Goal: Transaction & Acquisition: Book appointment/travel/reservation

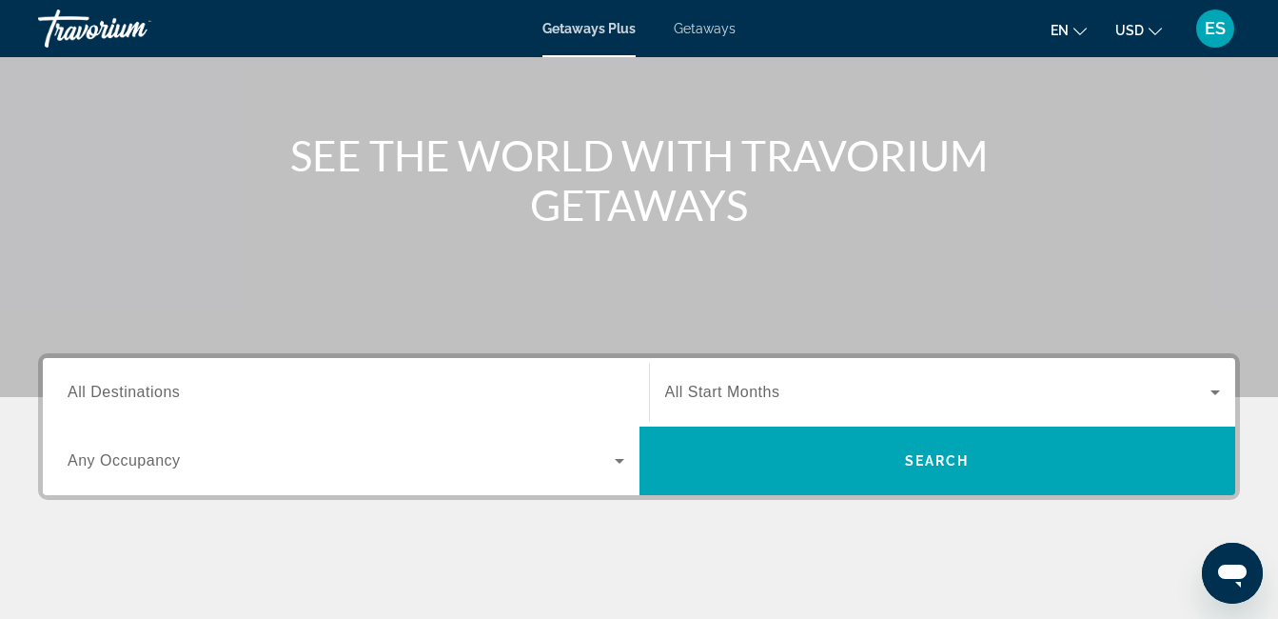
scroll to position [136, 0]
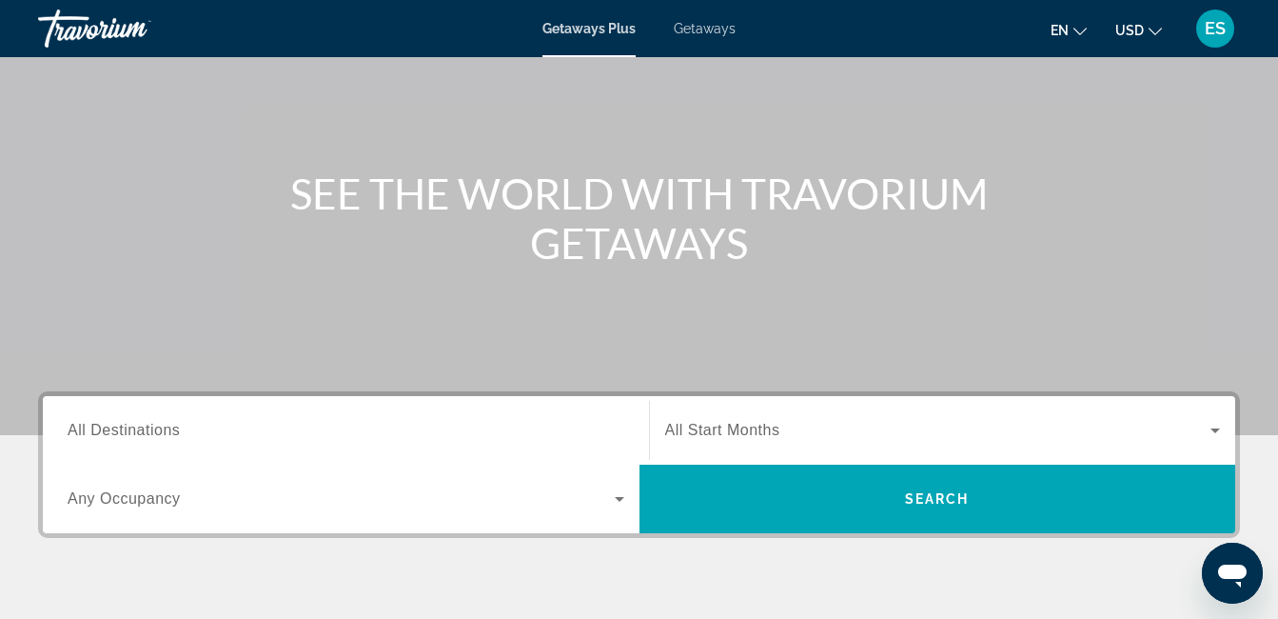
click at [148, 427] on span "All Destinations" at bounding box center [124, 430] width 112 height 16
click at [148, 427] on input "Destination All Destinations" at bounding box center [346, 431] width 557 height 23
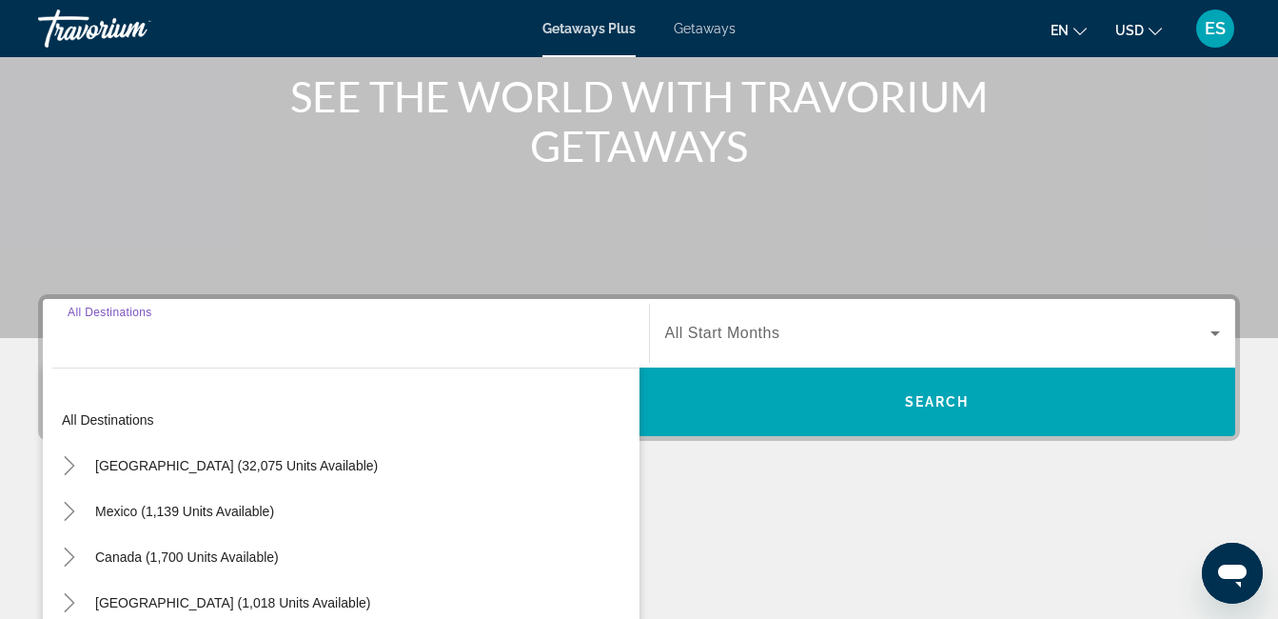
scroll to position [465, 0]
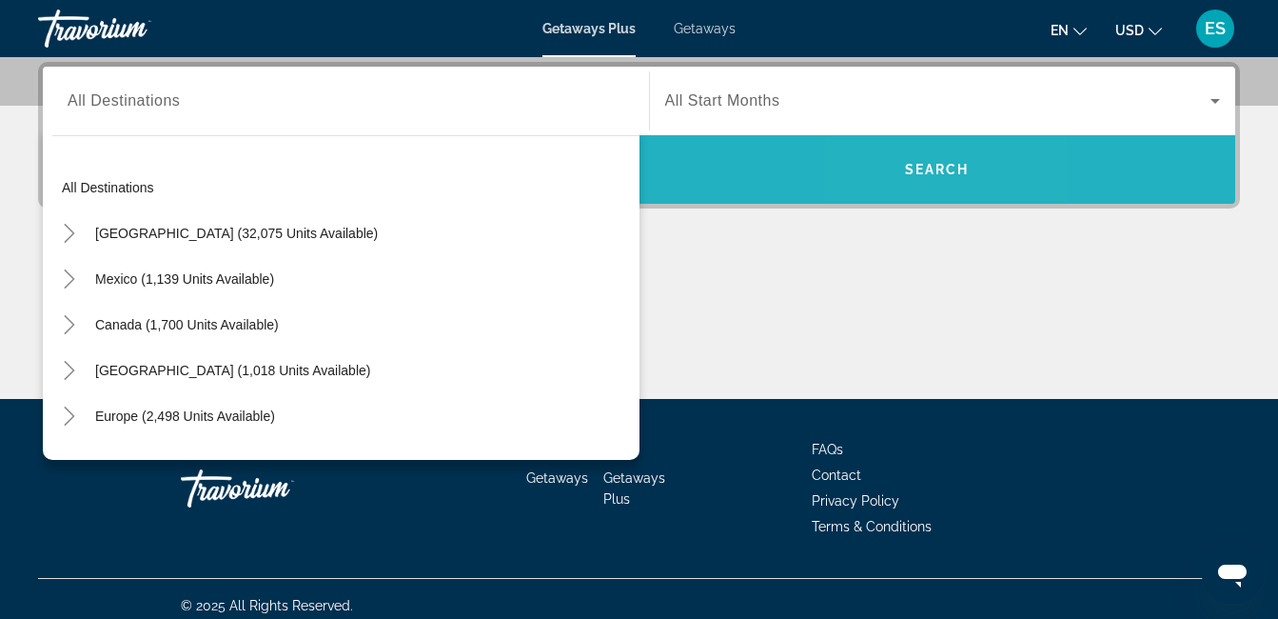
click at [912, 195] on span "Search widget" at bounding box center [938, 169] width 597 height 69
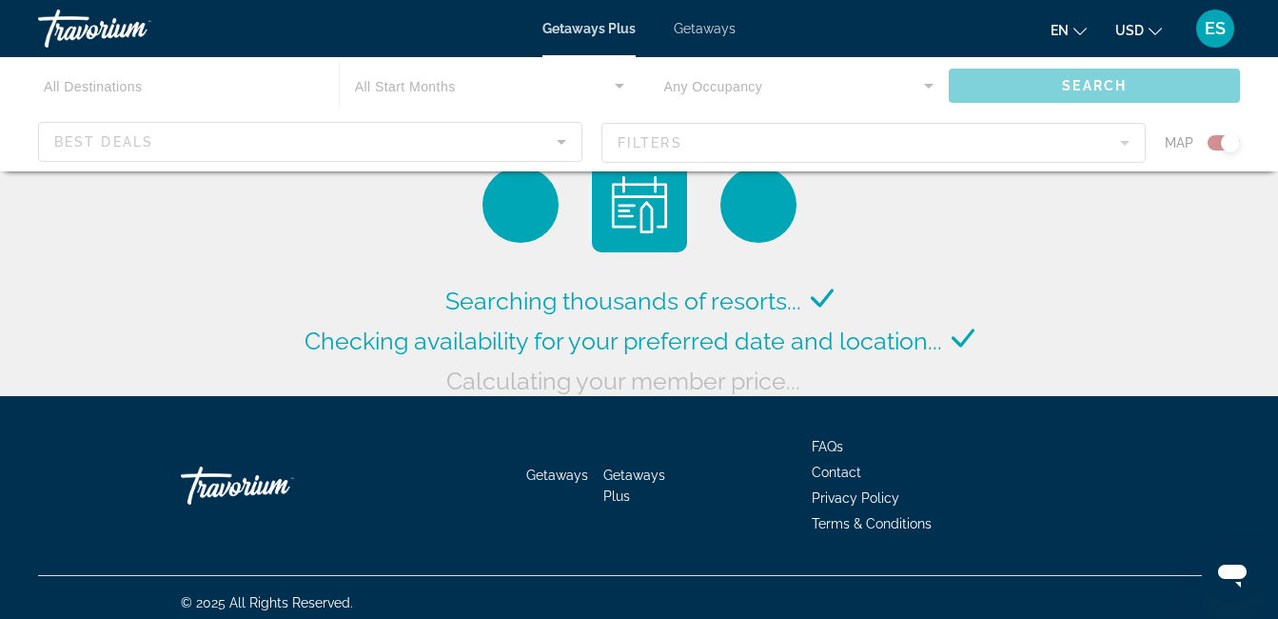
click at [307, 139] on div "Main content" at bounding box center [639, 114] width 1278 height 114
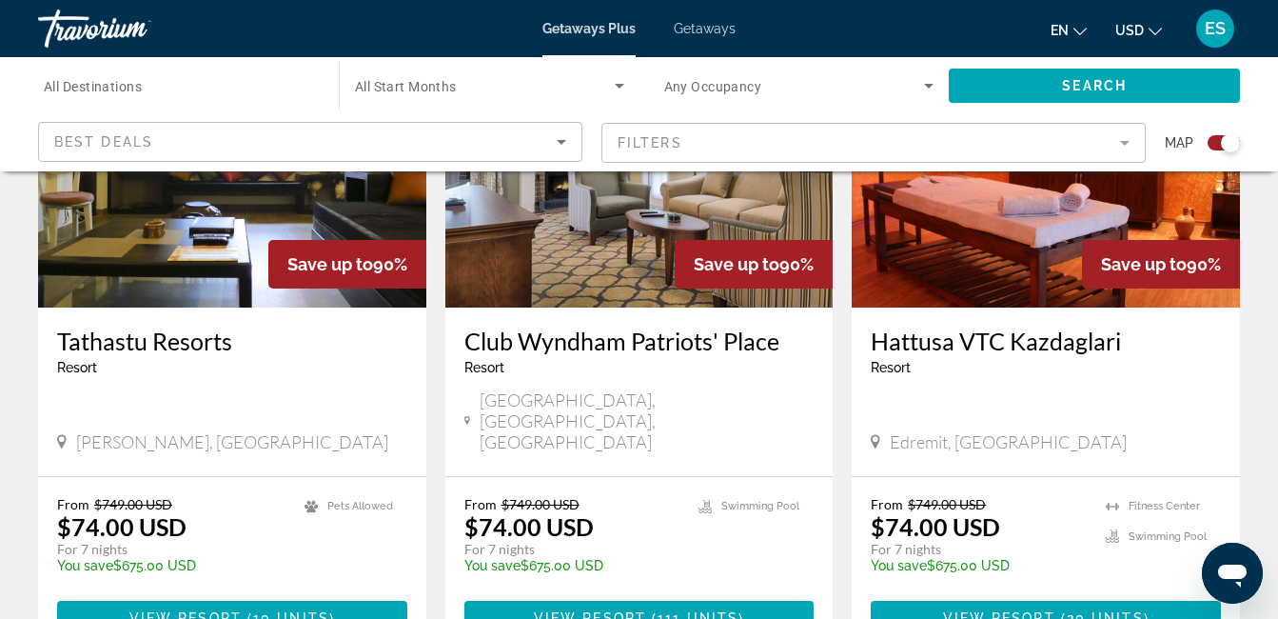
scroll to position [2946, 0]
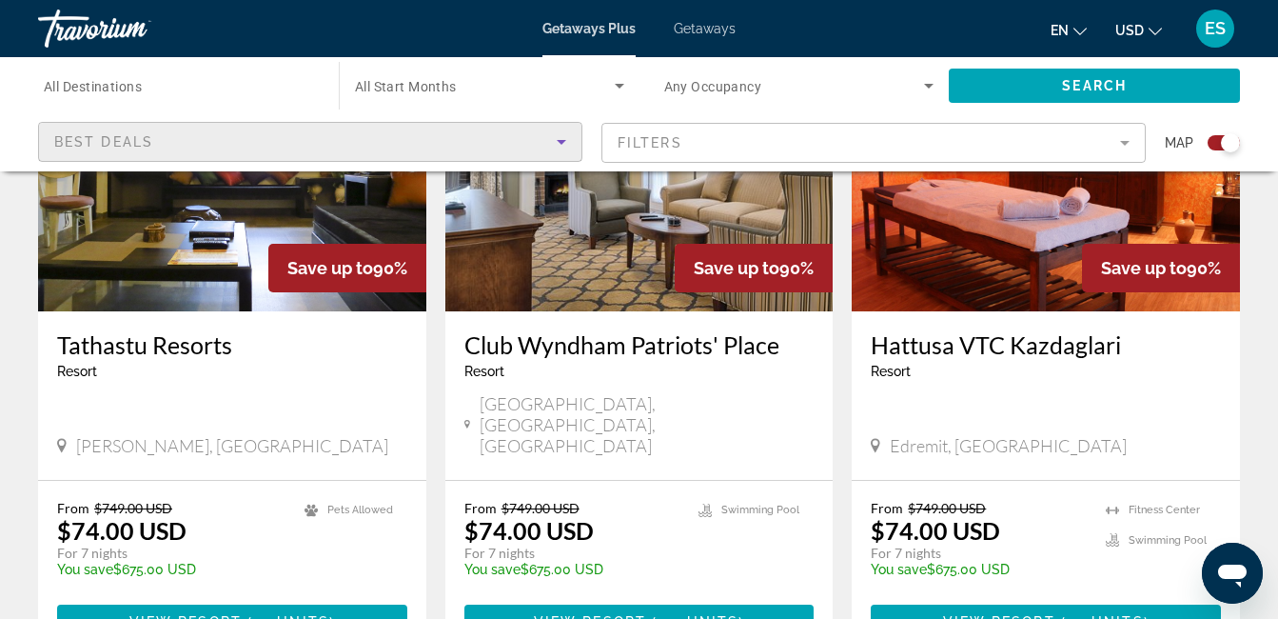
click at [557, 150] on icon "Sort by" at bounding box center [561, 141] width 23 height 23
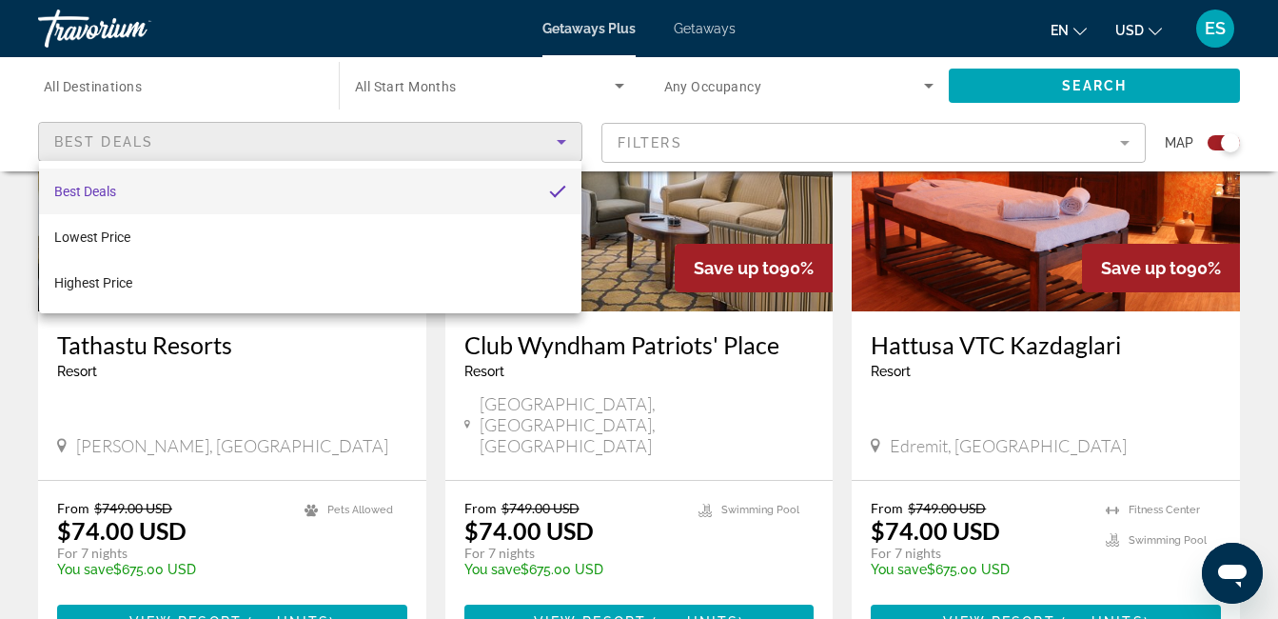
click at [129, 81] on div at bounding box center [639, 309] width 1278 height 619
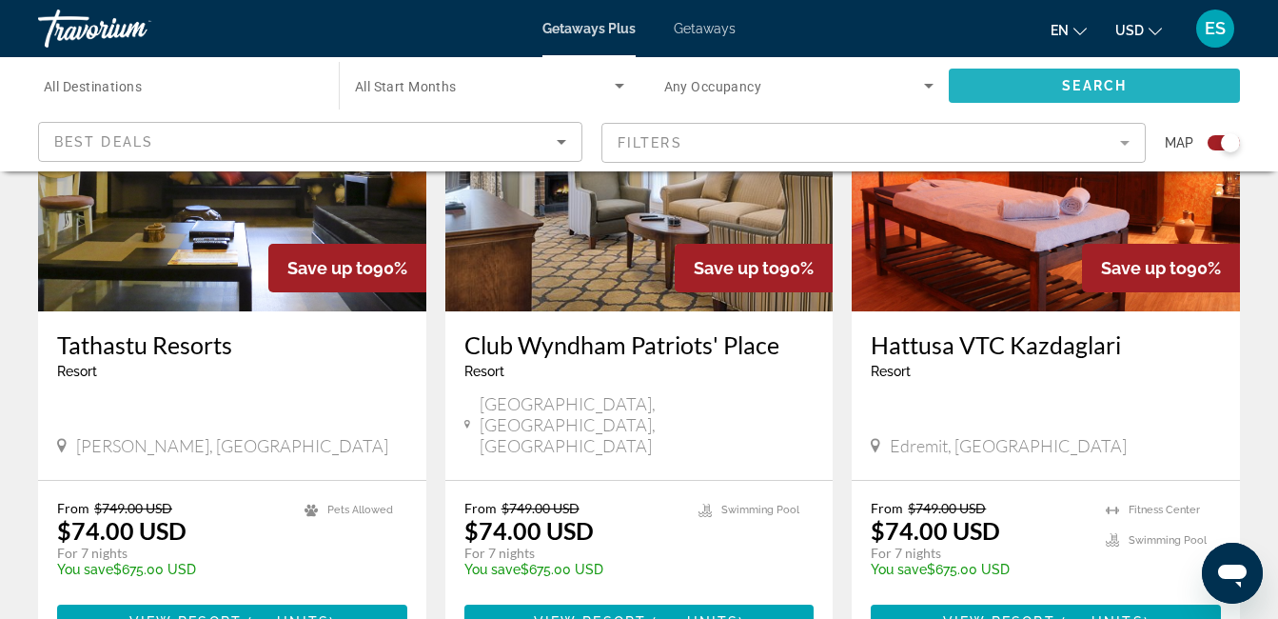
click at [1057, 85] on span "Search widget" at bounding box center [1094, 86] width 291 height 46
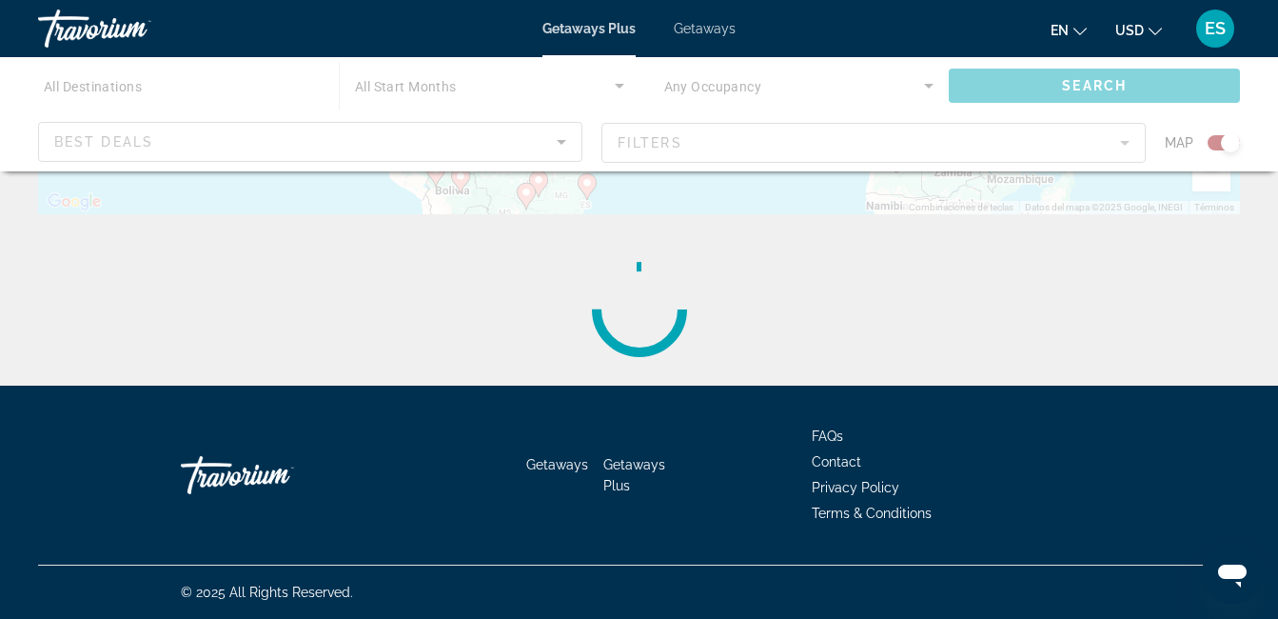
scroll to position [0, 0]
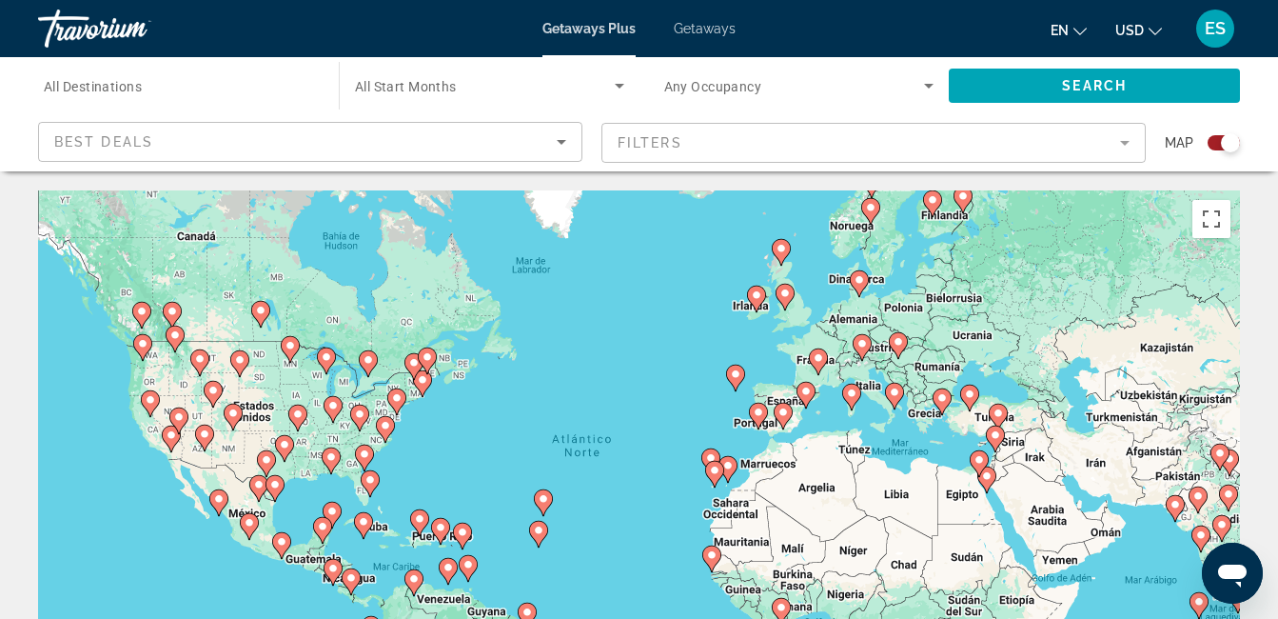
click at [1031, 133] on mat-form-field "Filters" at bounding box center [874, 143] width 544 height 40
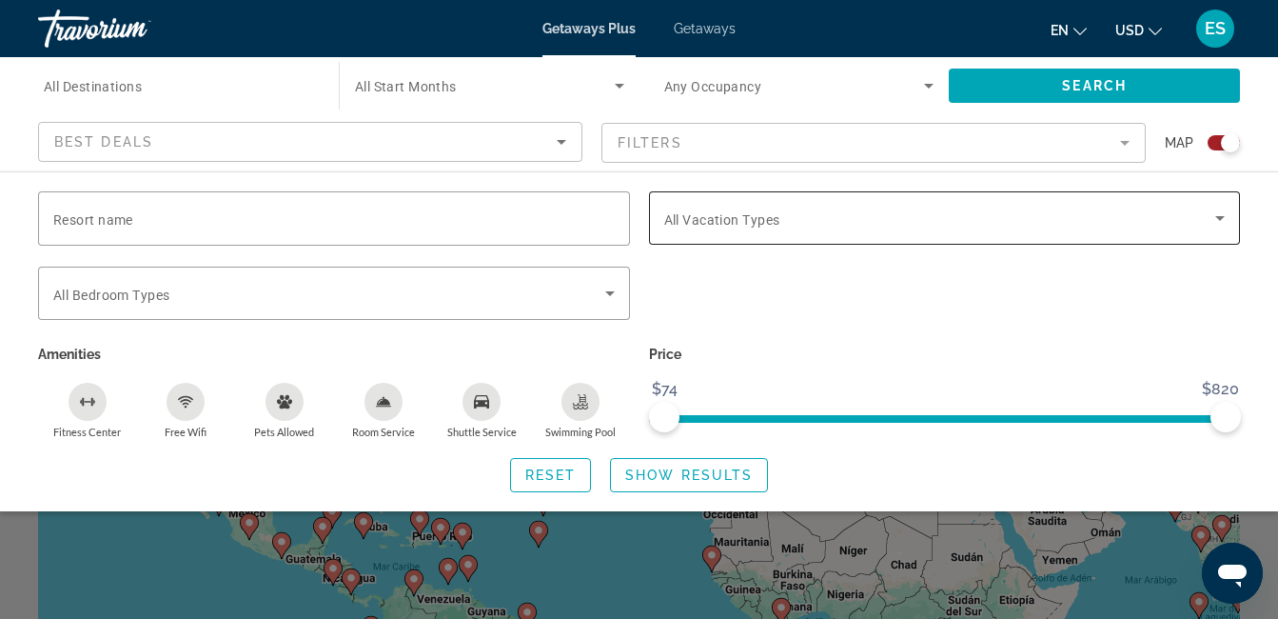
click at [977, 234] on div "Search widget" at bounding box center [945, 217] width 562 height 53
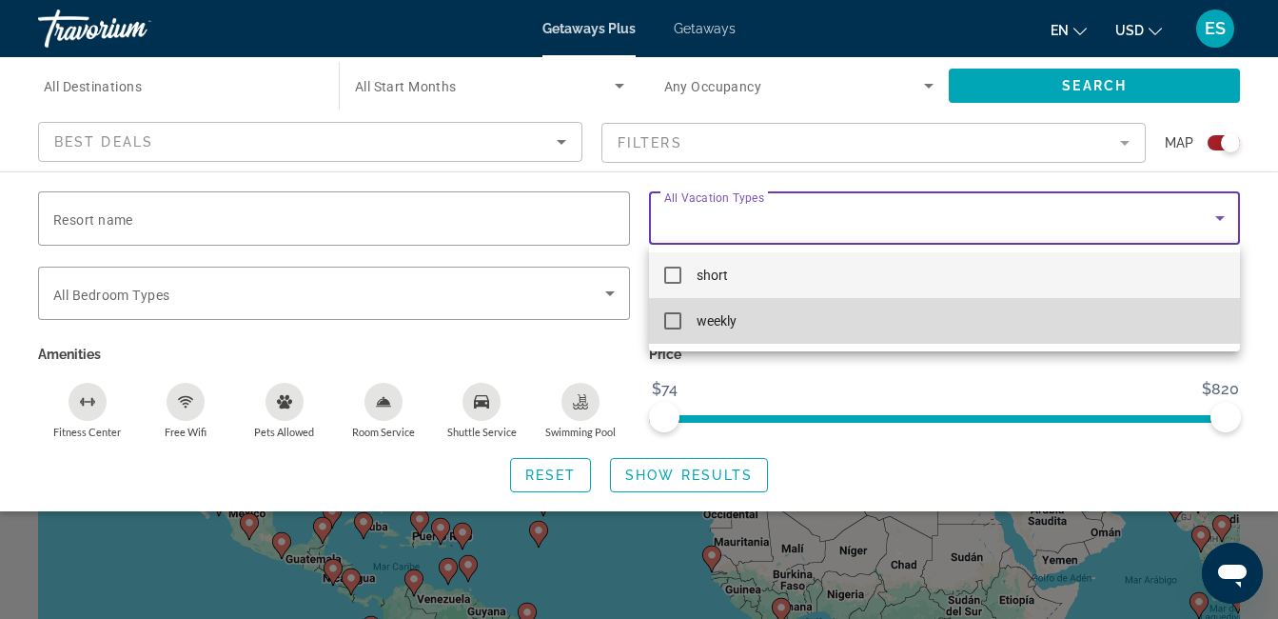
click at [723, 329] on span "weekly" at bounding box center [717, 320] width 40 height 23
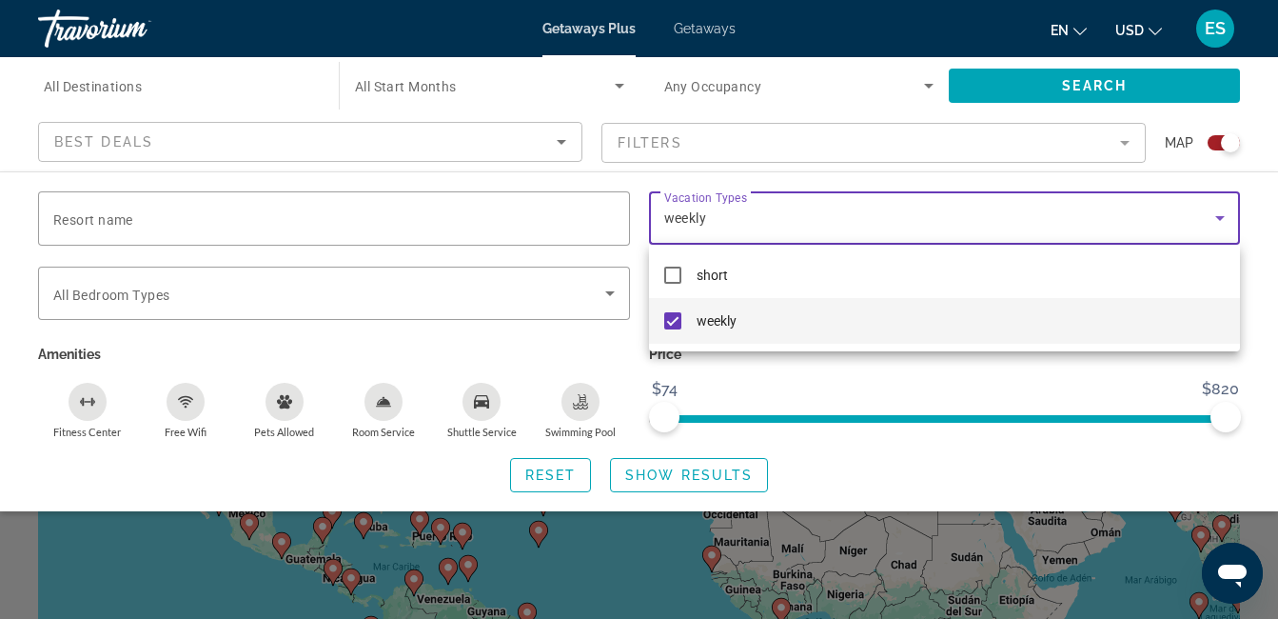
click at [436, 89] on div at bounding box center [639, 309] width 1278 height 619
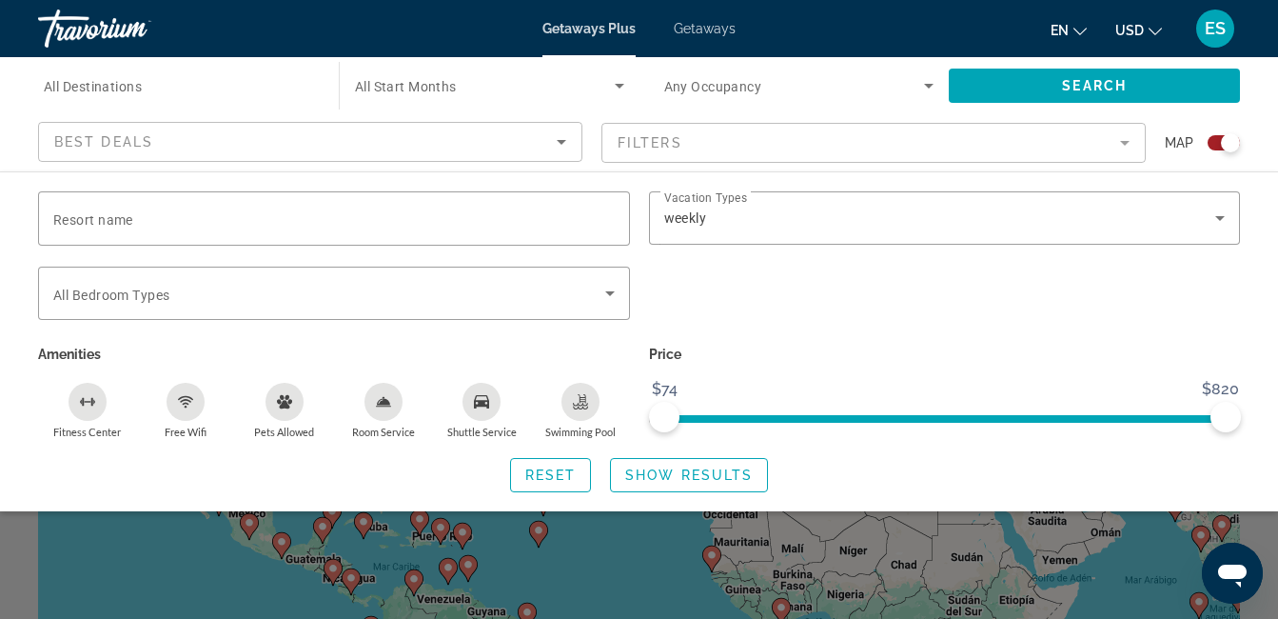
click at [706, 23] on span "Getaways" at bounding box center [705, 28] width 62 height 15
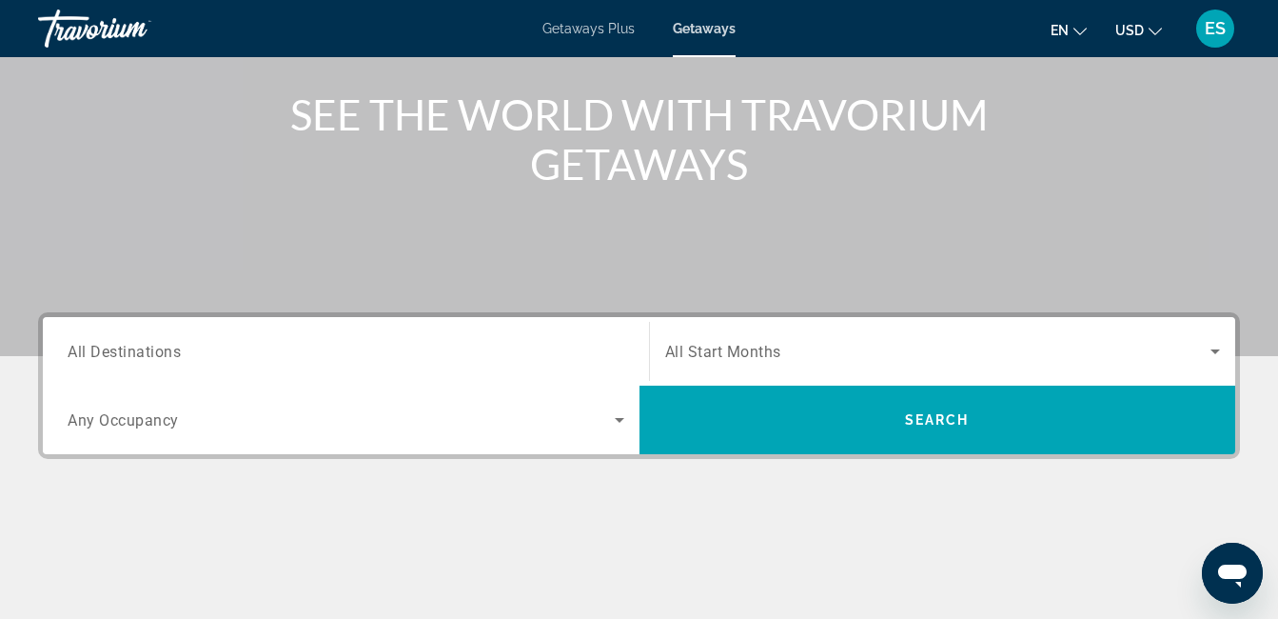
scroll to position [305, 0]
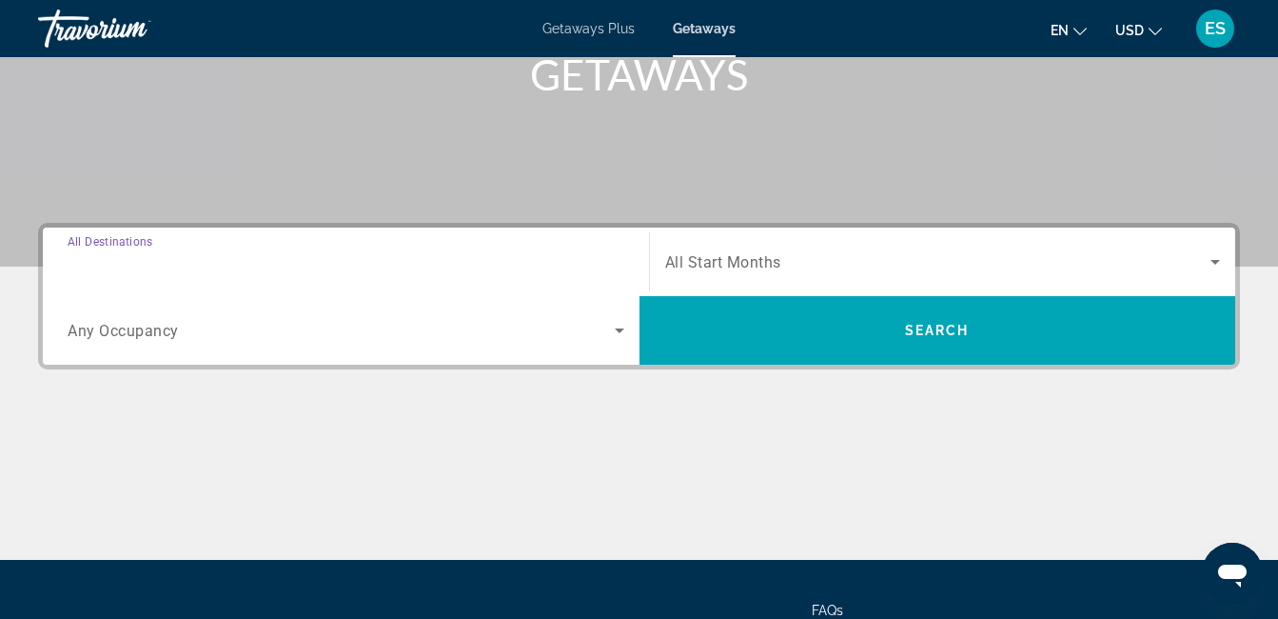
click at [369, 262] on input "Destination All Destinations" at bounding box center [346, 262] width 557 height 23
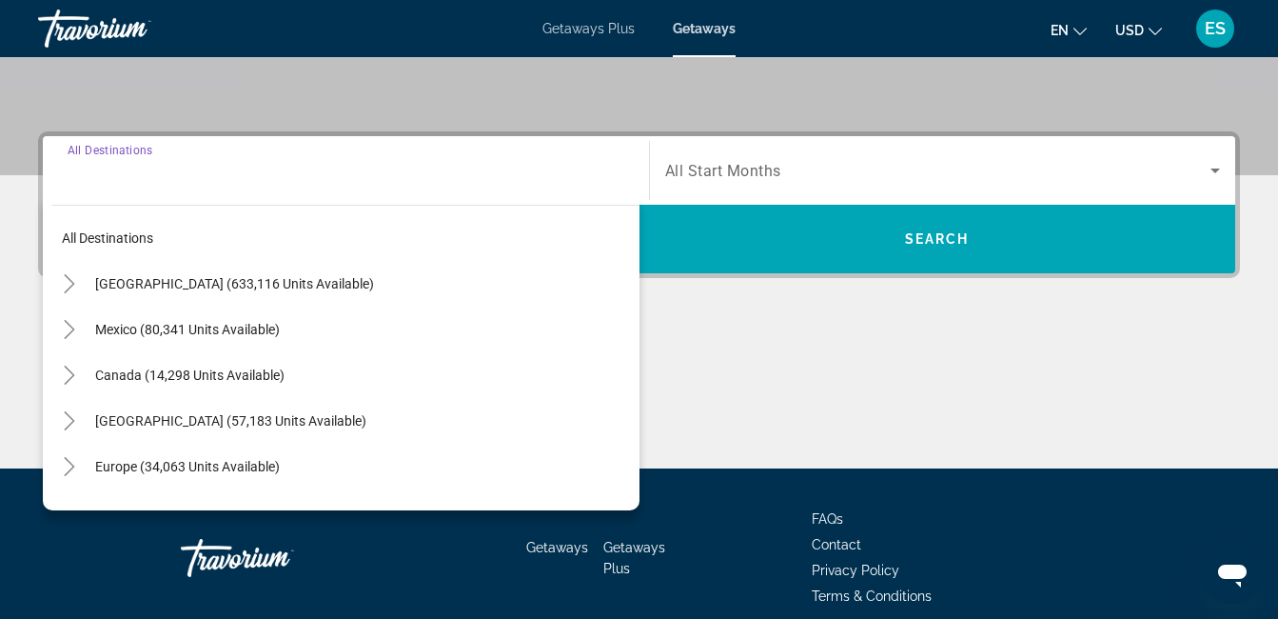
scroll to position [465, 0]
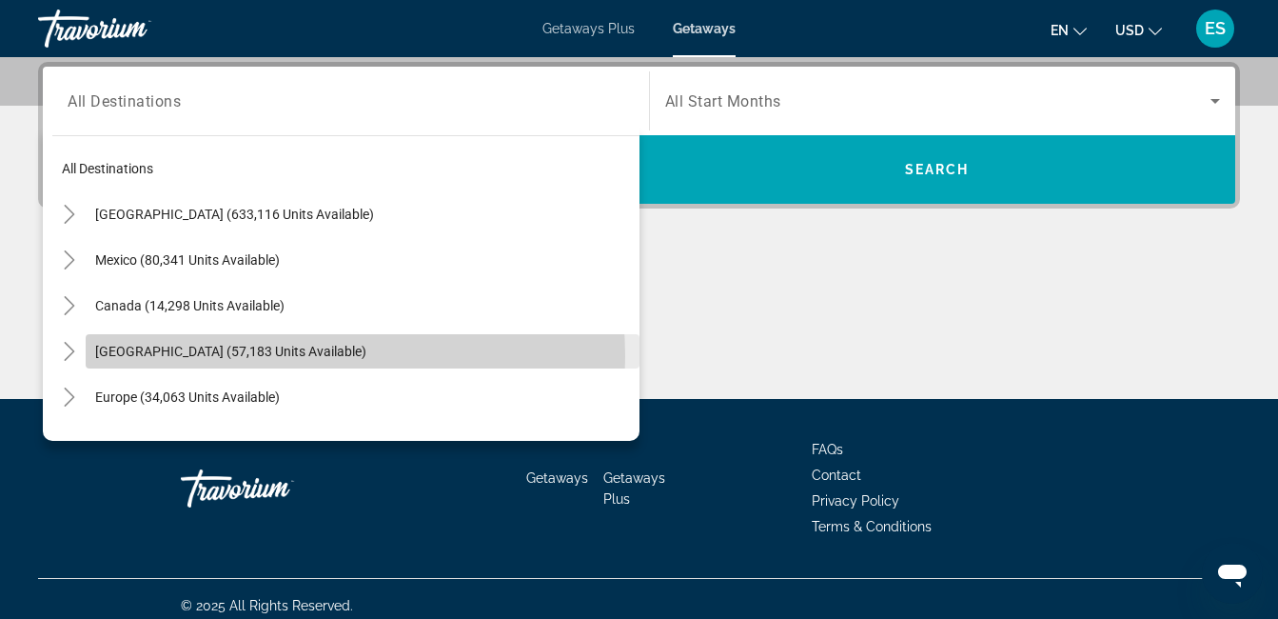
click at [287, 356] on span "[GEOGRAPHIC_DATA] (57,183 units available)" at bounding box center [230, 351] width 271 height 15
type input "**********"
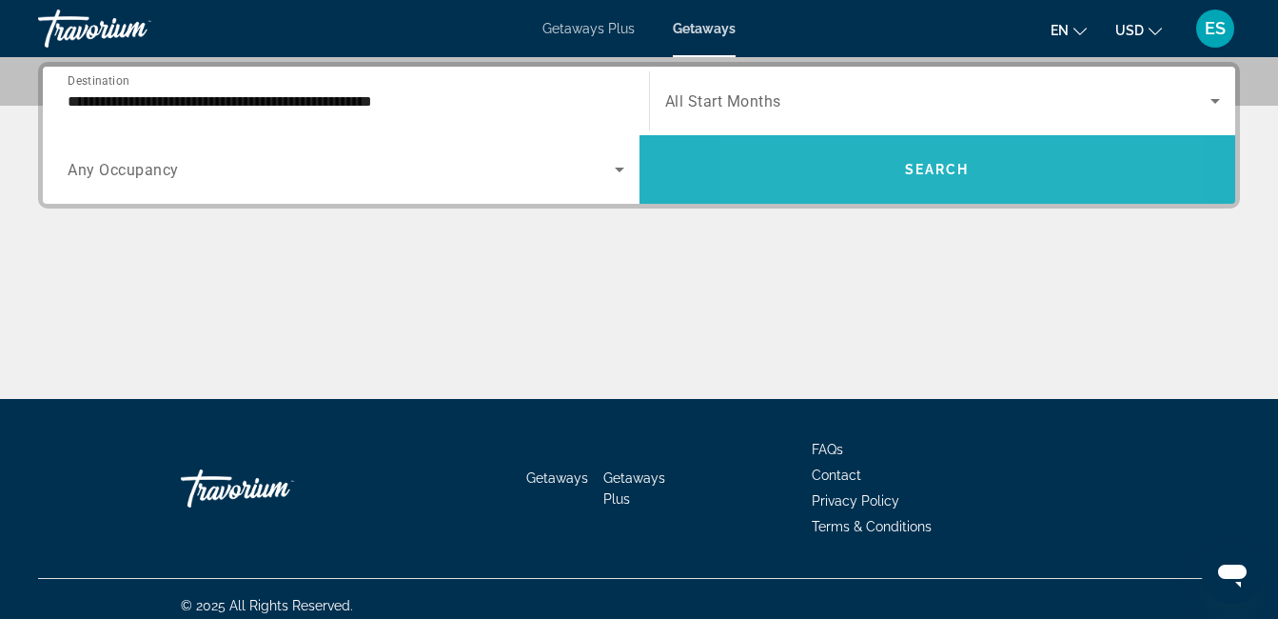
click at [858, 180] on span "Search widget" at bounding box center [938, 170] width 597 height 46
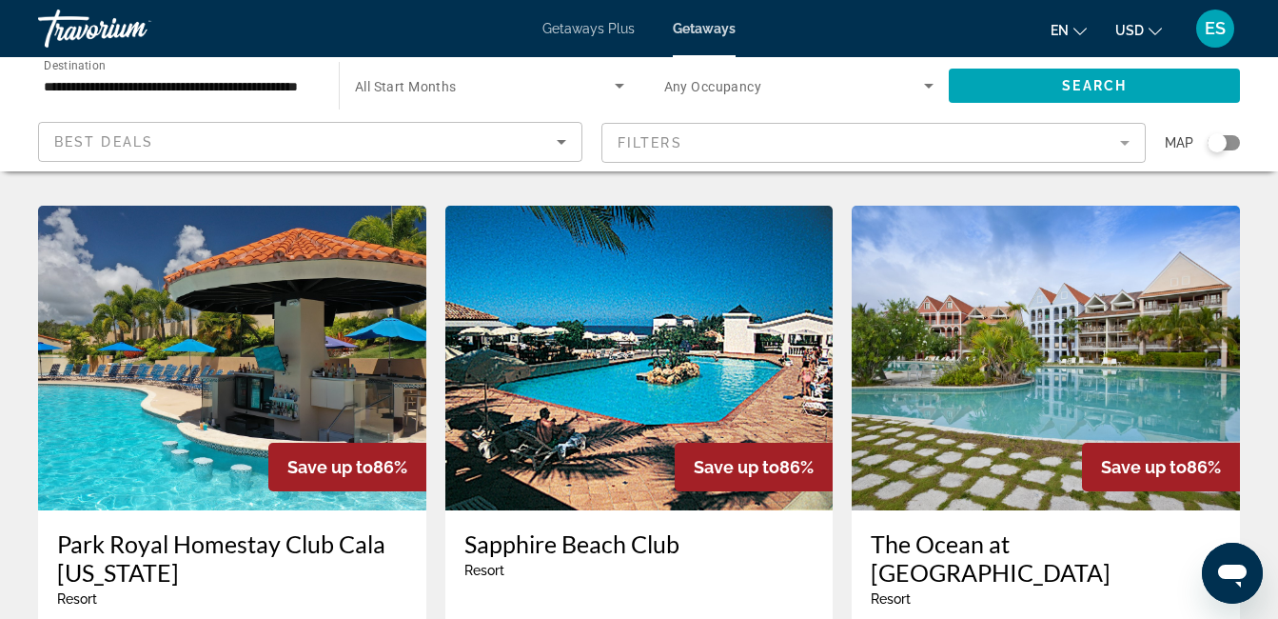
scroll to position [2208, 0]
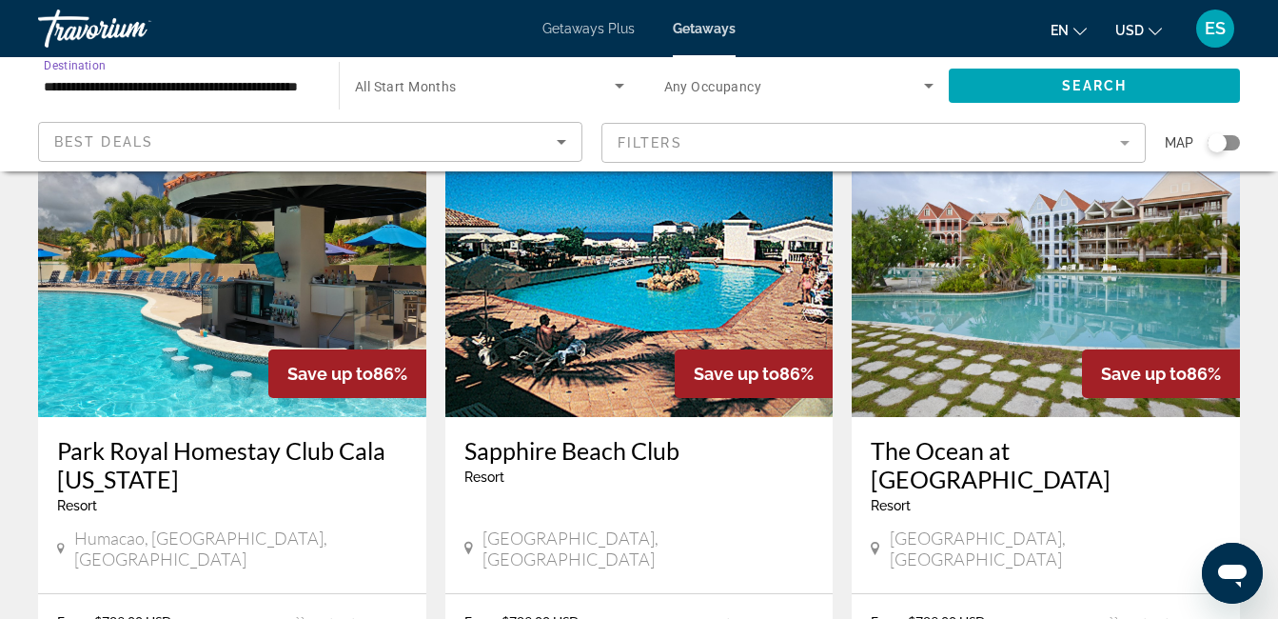
click at [138, 86] on input "**********" at bounding box center [179, 86] width 270 height 23
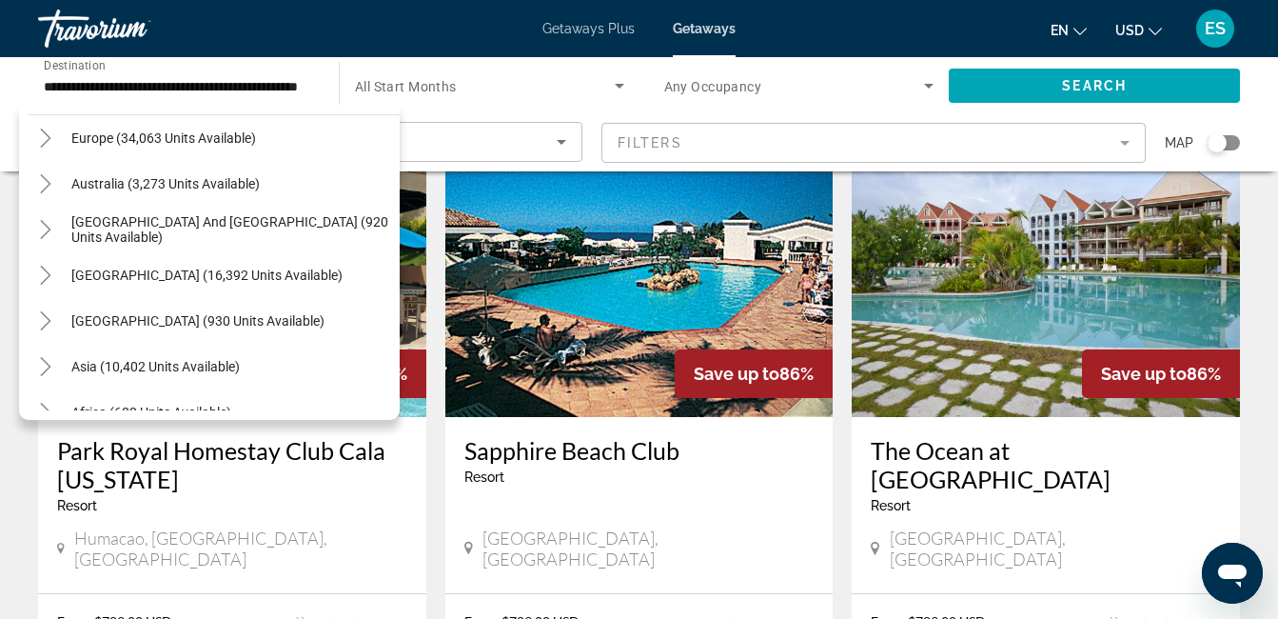
scroll to position [931, 0]
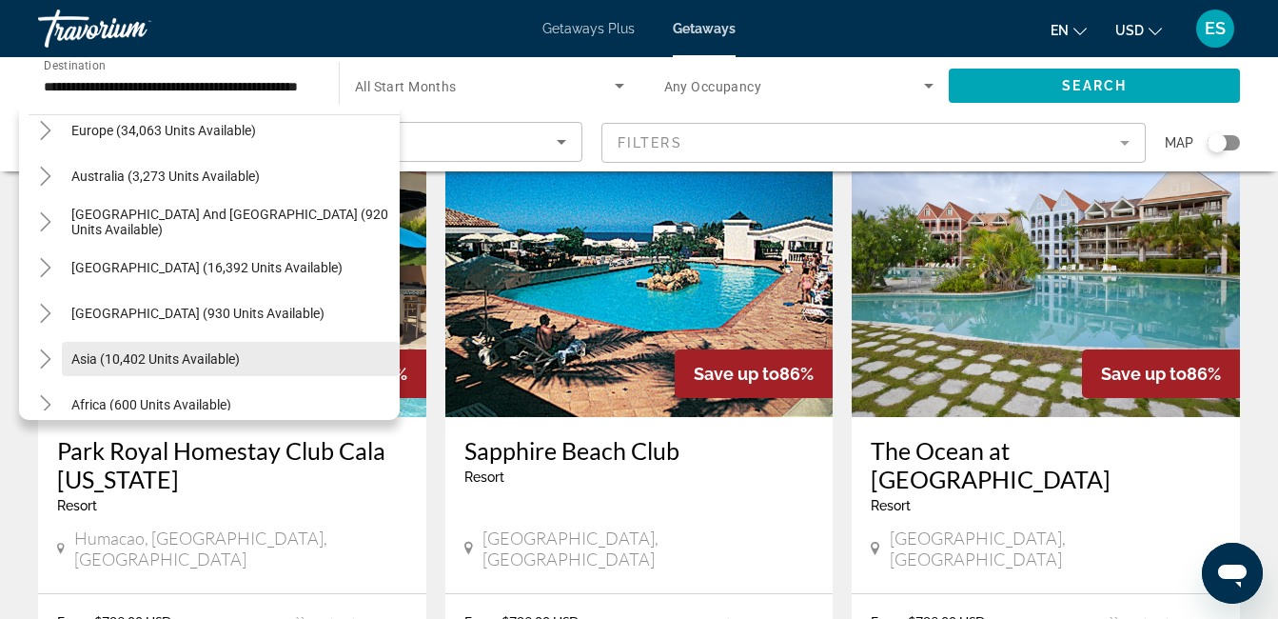
click at [237, 357] on span "Asia (10,402 units available)" at bounding box center [155, 358] width 168 height 15
type input "**********"
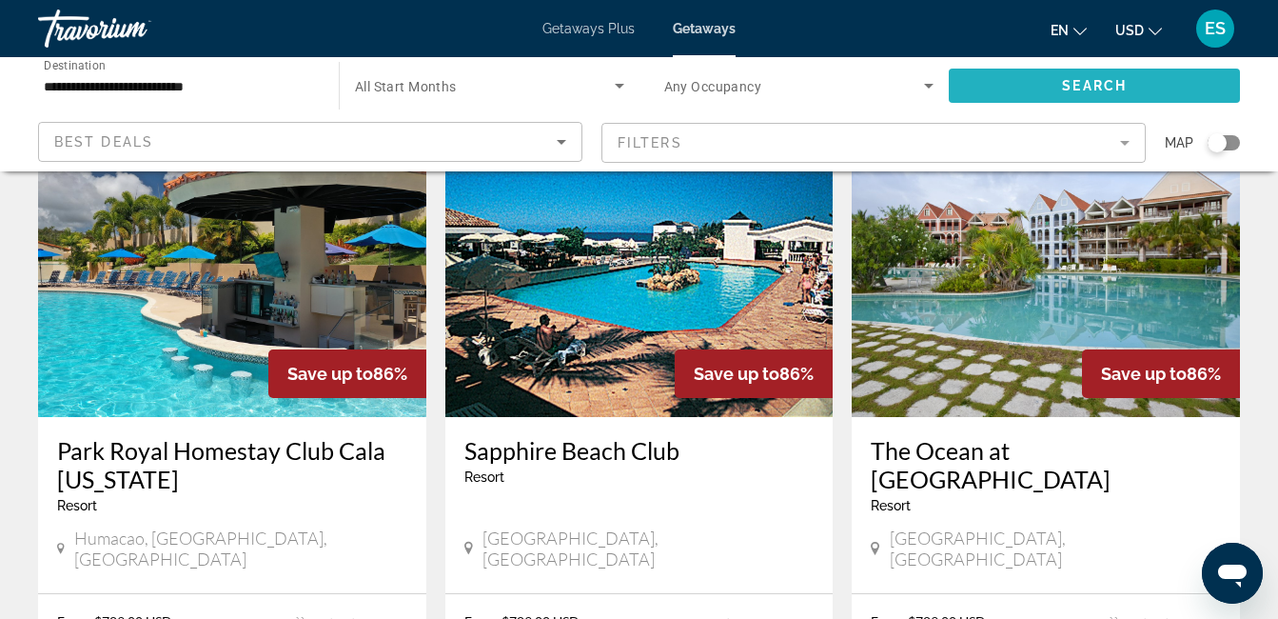
click at [1111, 96] on span "Search widget" at bounding box center [1094, 86] width 291 height 46
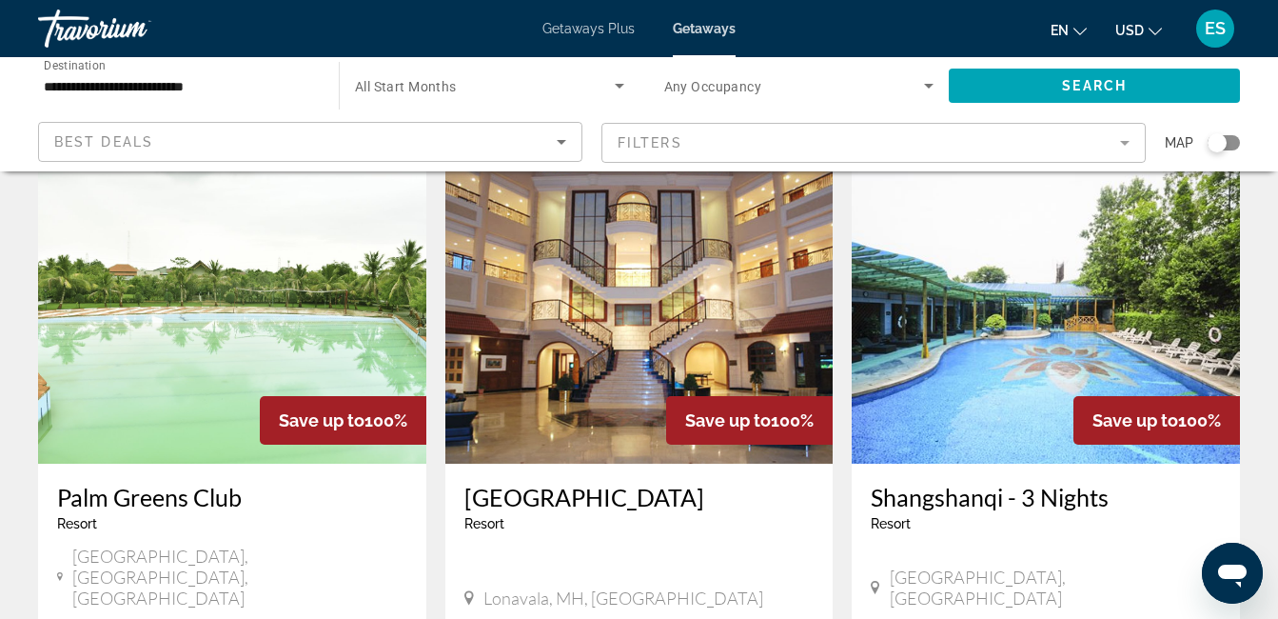
scroll to position [38, 0]
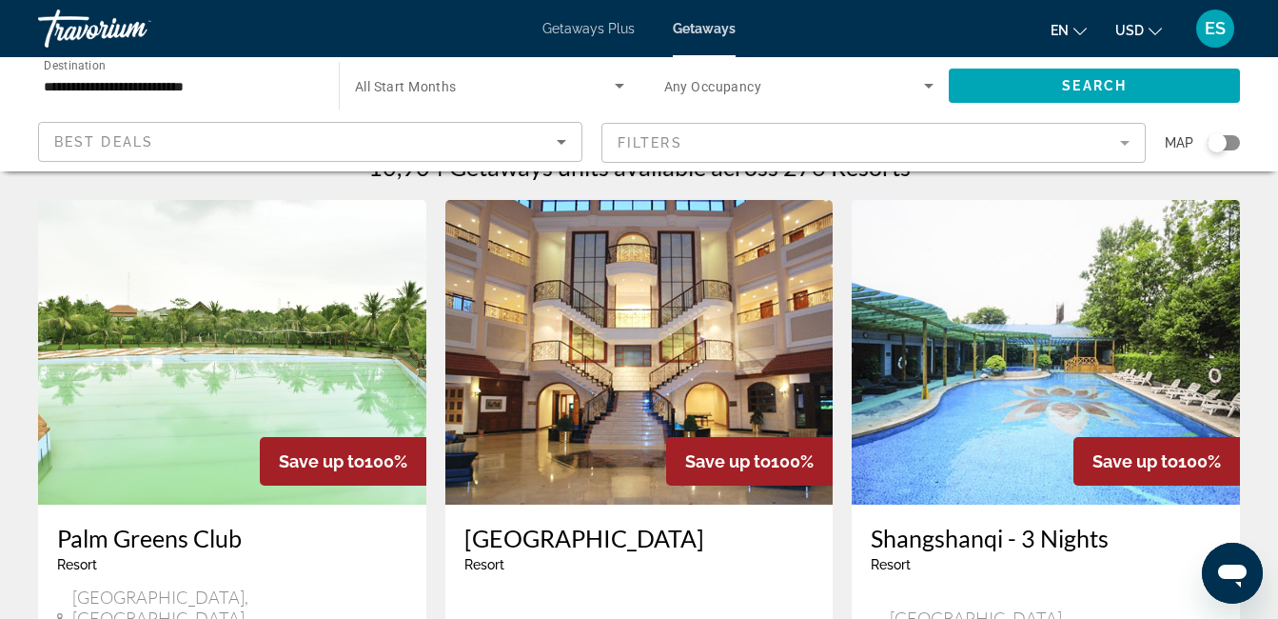
click at [643, 367] on img "Main content" at bounding box center [639, 352] width 388 height 305
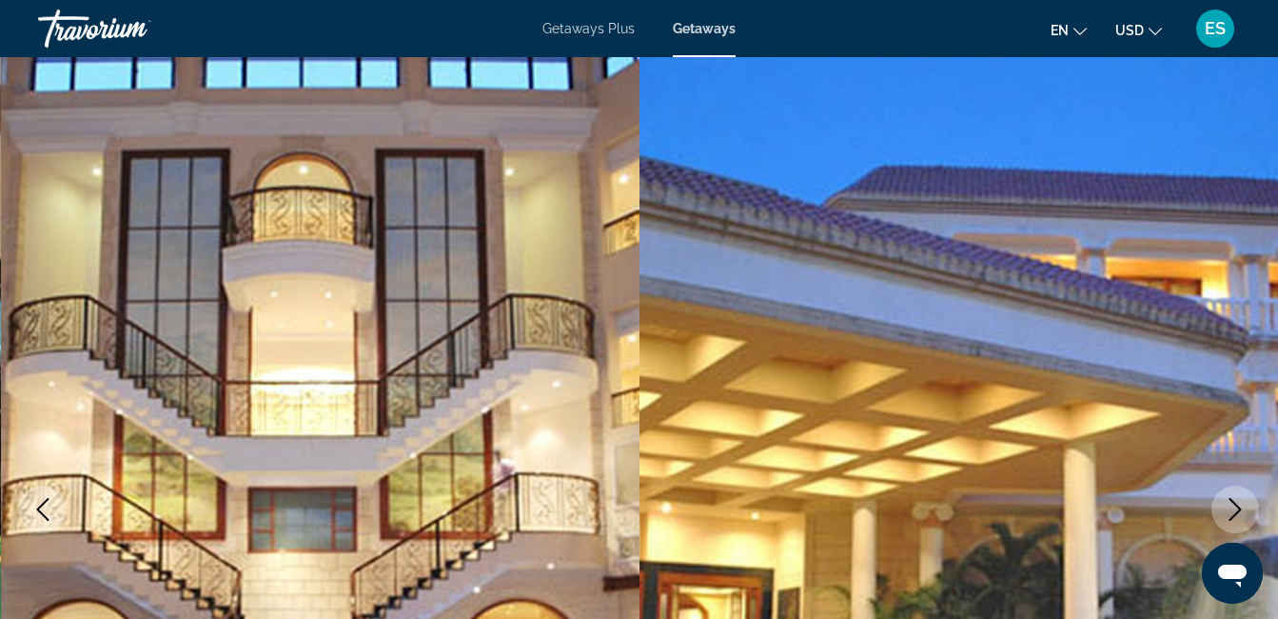
click at [1232, 504] on icon "Next image" at bounding box center [1235, 509] width 23 height 23
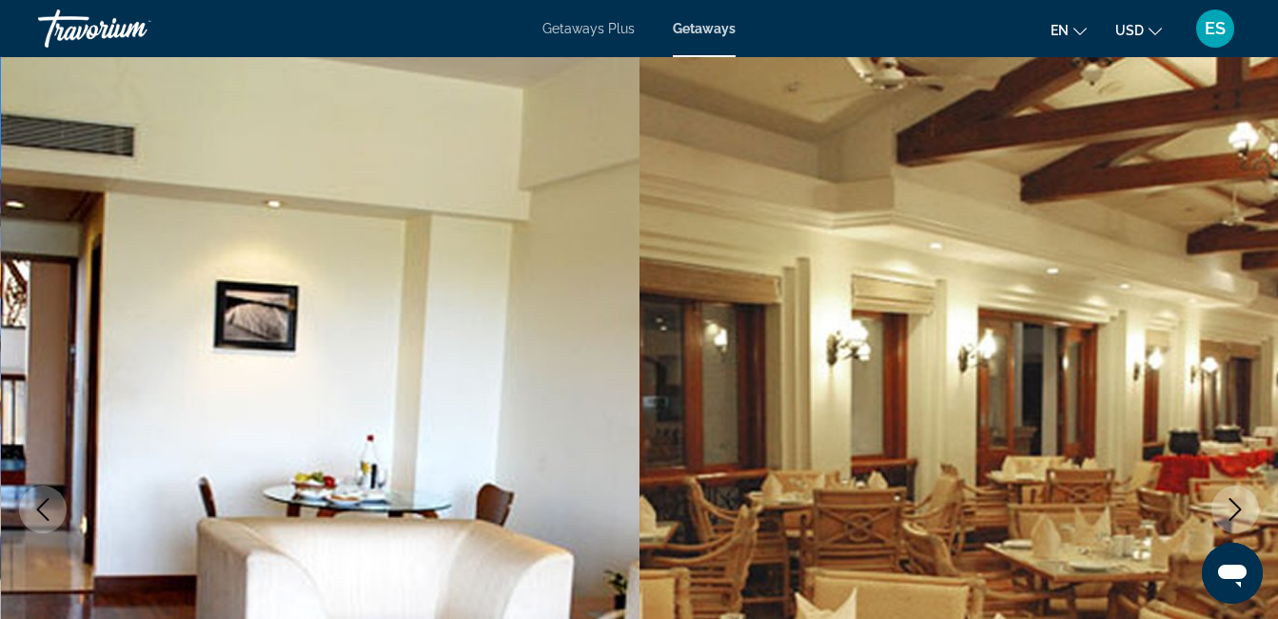
click at [1232, 504] on icon "Next image" at bounding box center [1235, 509] width 23 height 23
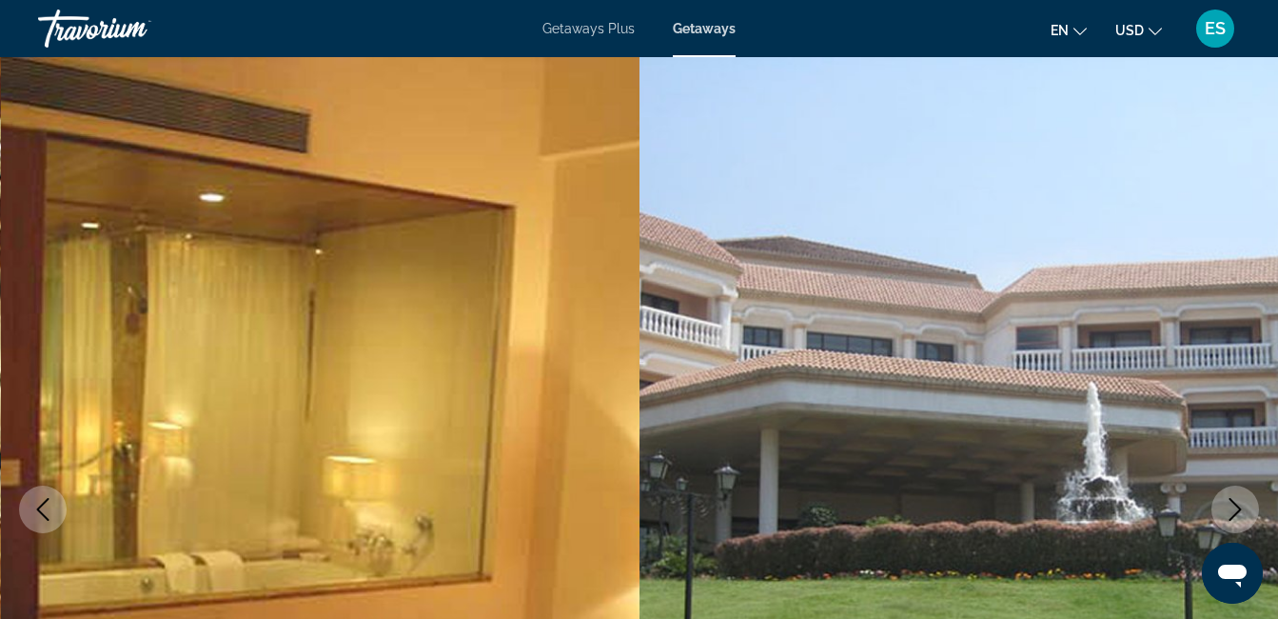
click at [1232, 504] on icon "Next image" at bounding box center [1235, 509] width 23 height 23
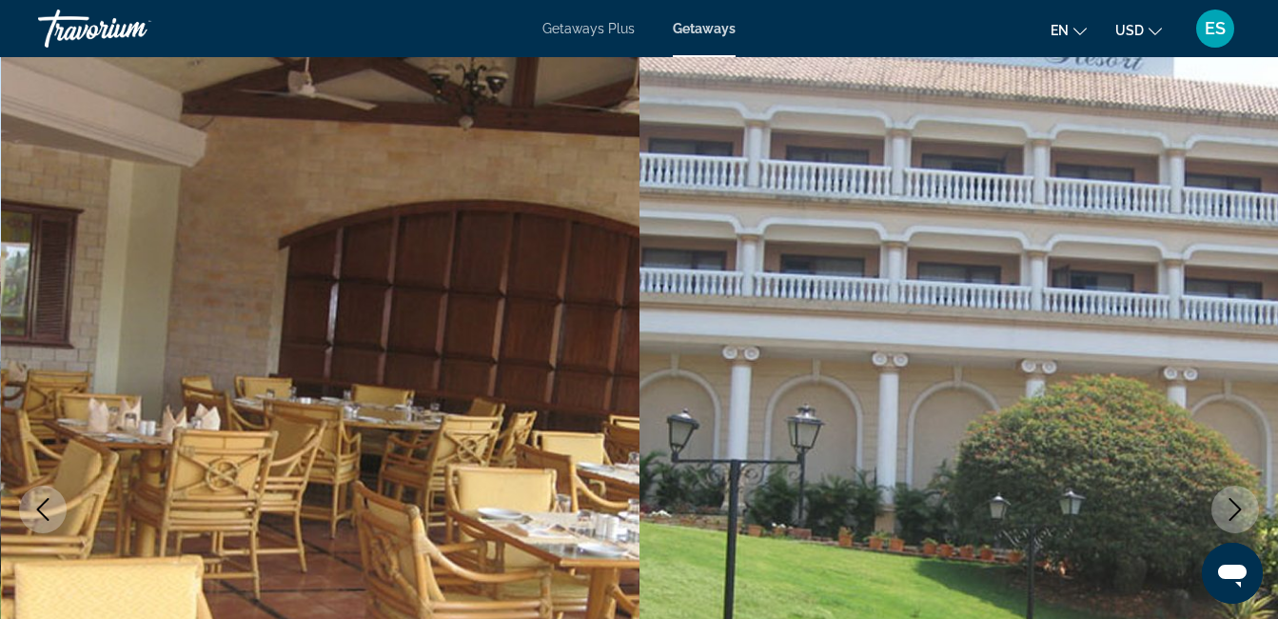
click at [1232, 504] on icon "Next image" at bounding box center [1235, 509] width 23 height 23
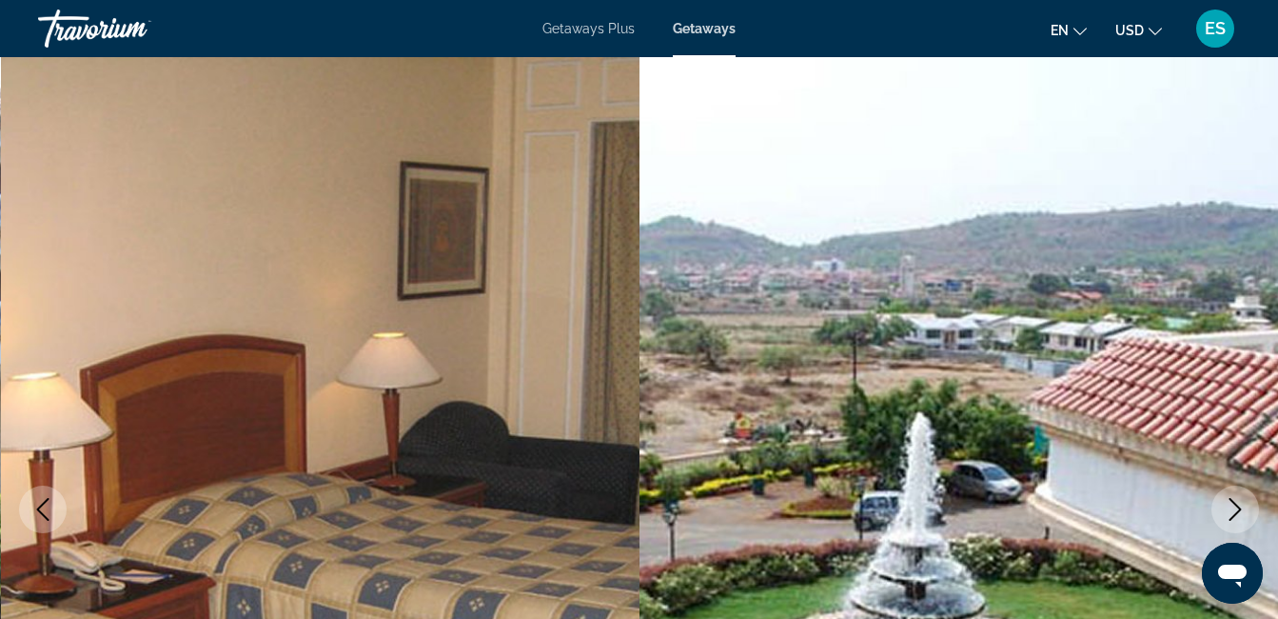
click at [1232, 504] on icon "Next image" at bounding box center [1235, 509] width 23 height 23
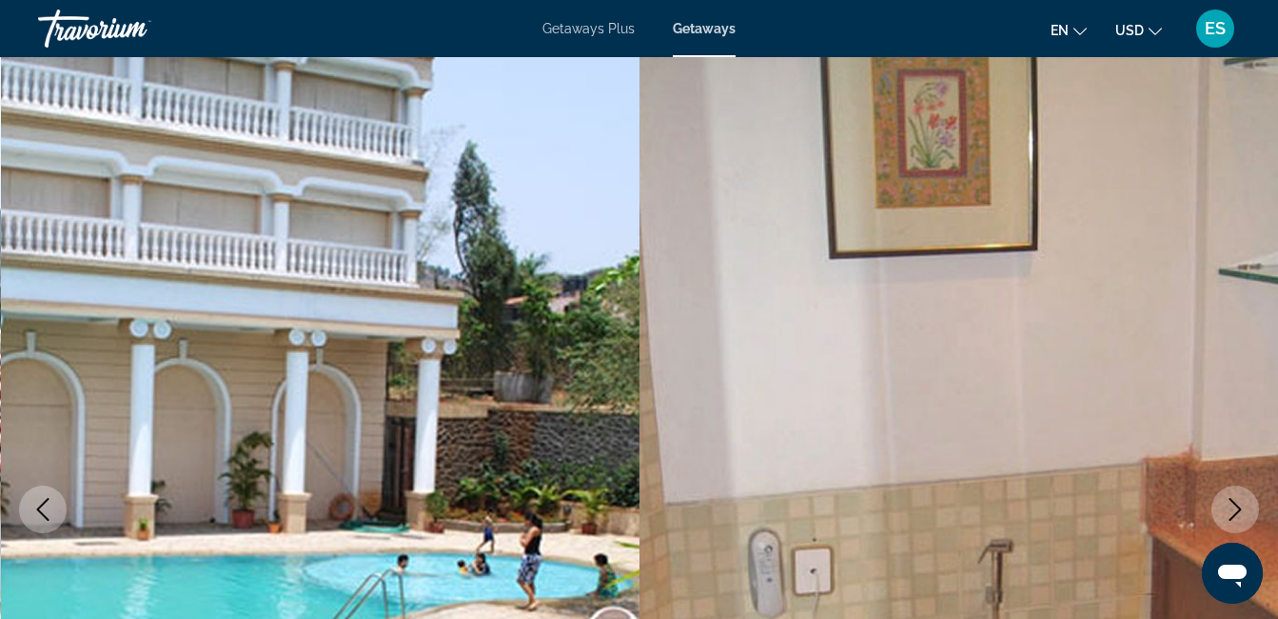
click at [1232, 504] on icon "Next image" at bounding box center [1235, 509] width 23 height 23
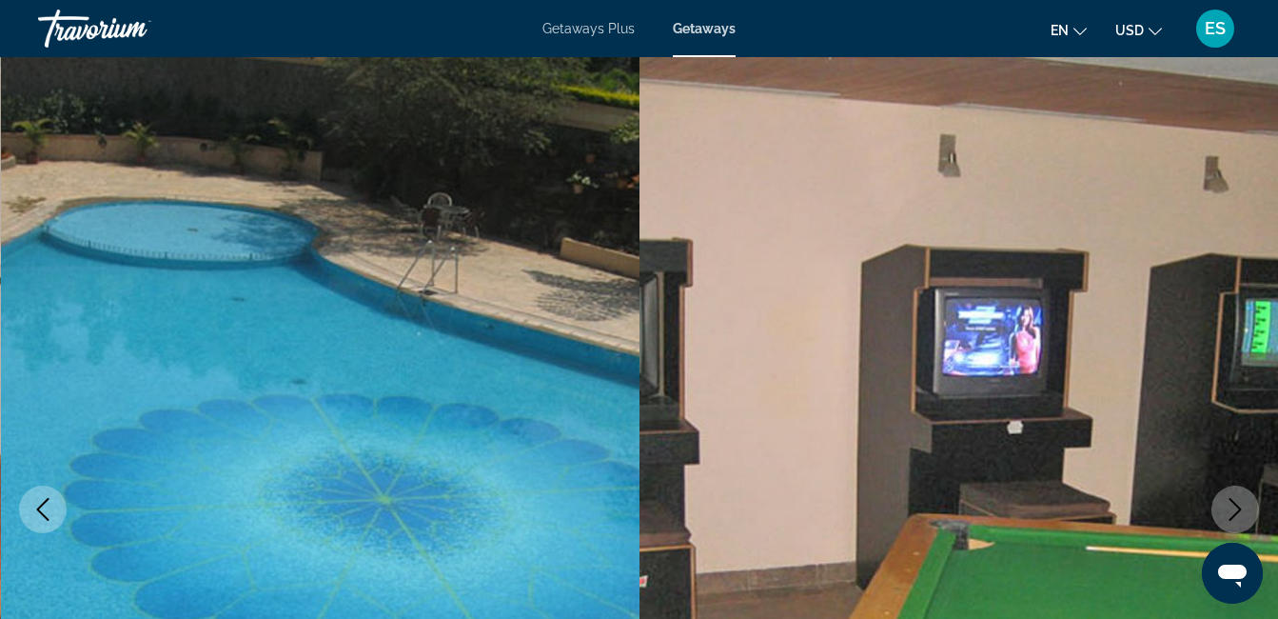
click at [1232, 504] on icon "Next image" at bounding box center [1235, 509] width 23 height 23
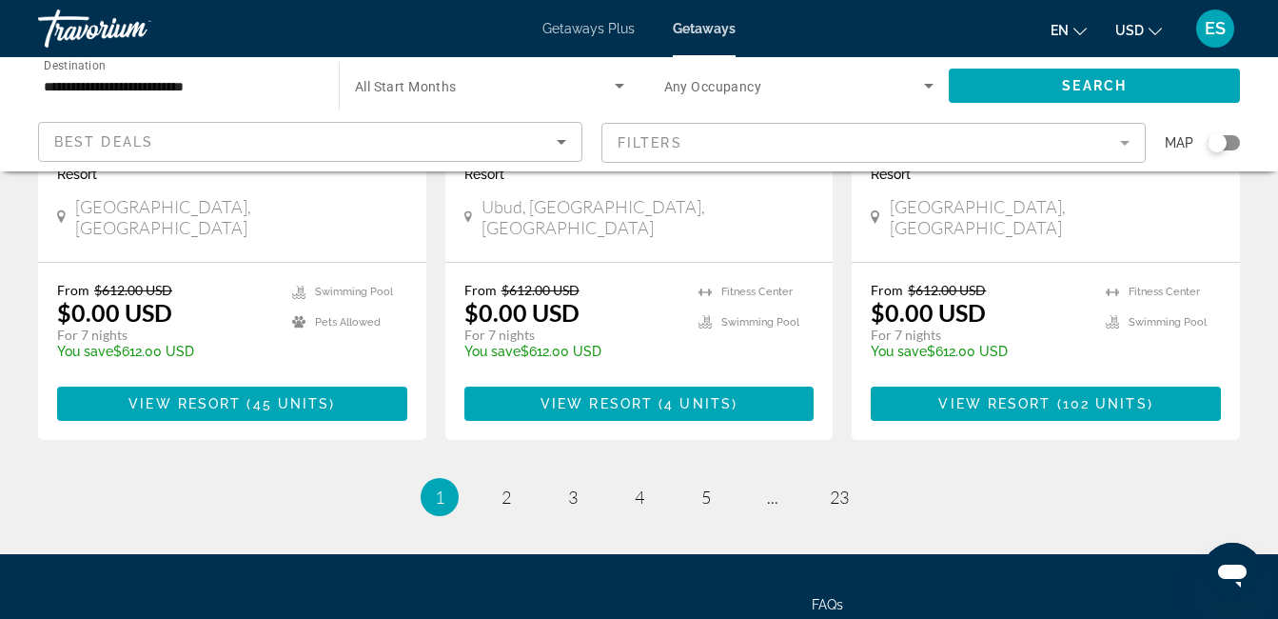
scroll to position [2491, 0]
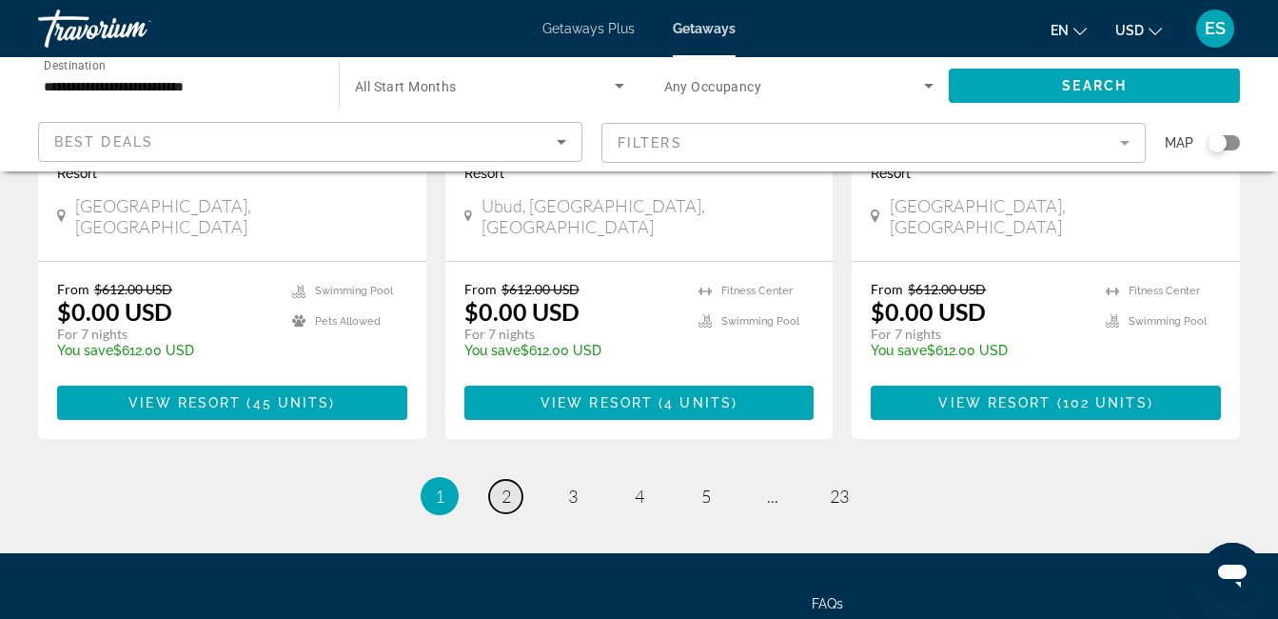
click at [504, 485] on span "2" at bounding box center [507, 495] width 10 height 21
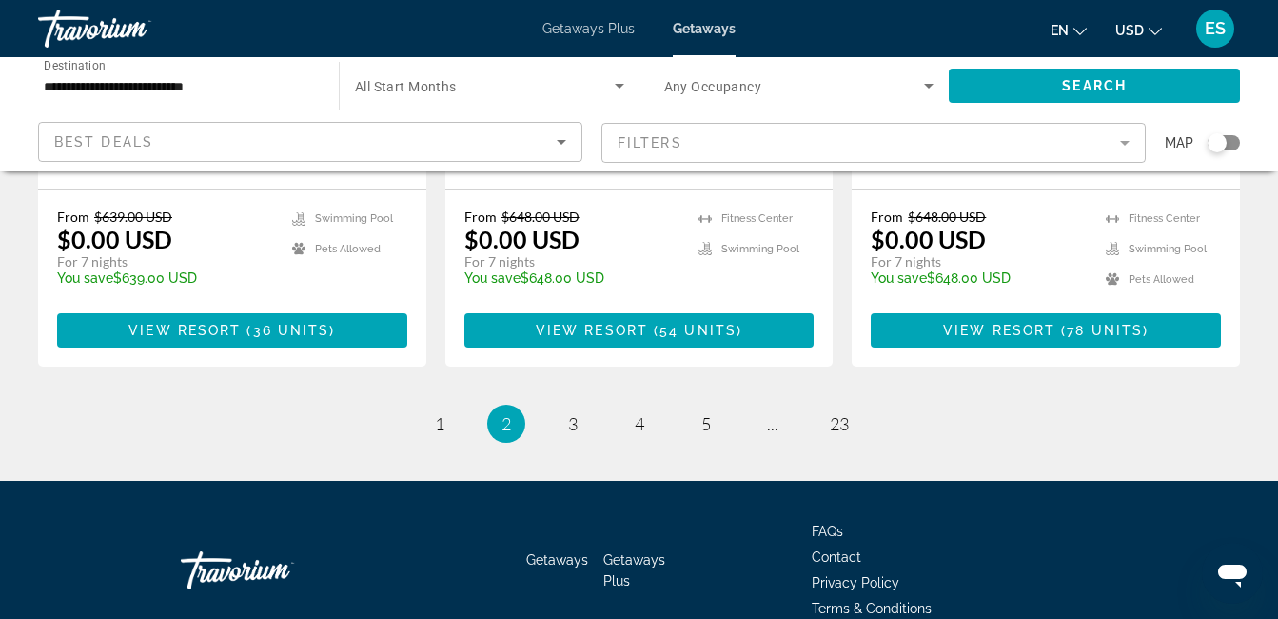
scroll to position [2603, 0]
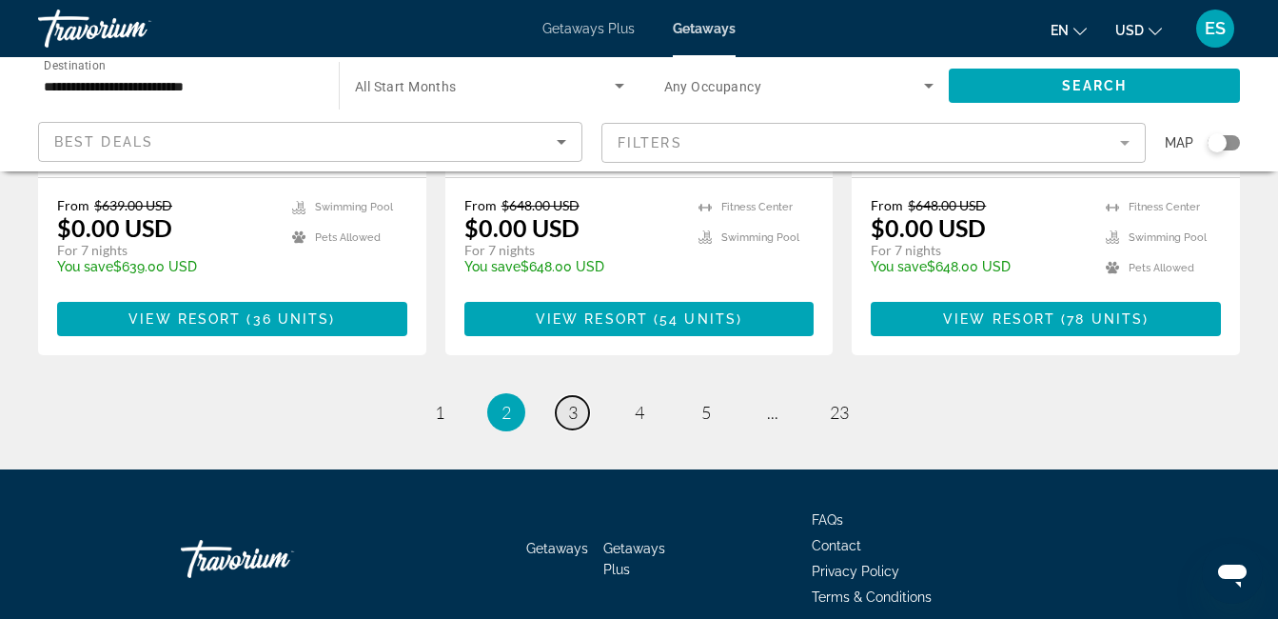
click at [575, 402] on span "3" at bounding box center [573, 412] width 10 height 21
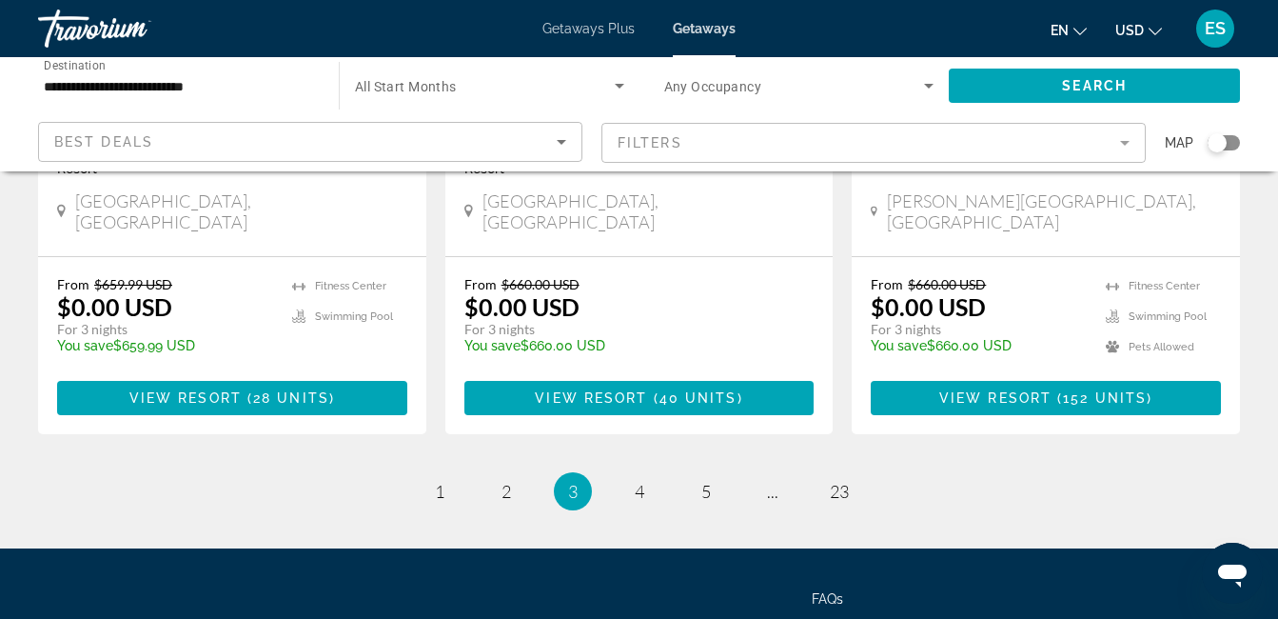
scroll to position [2575, 0]
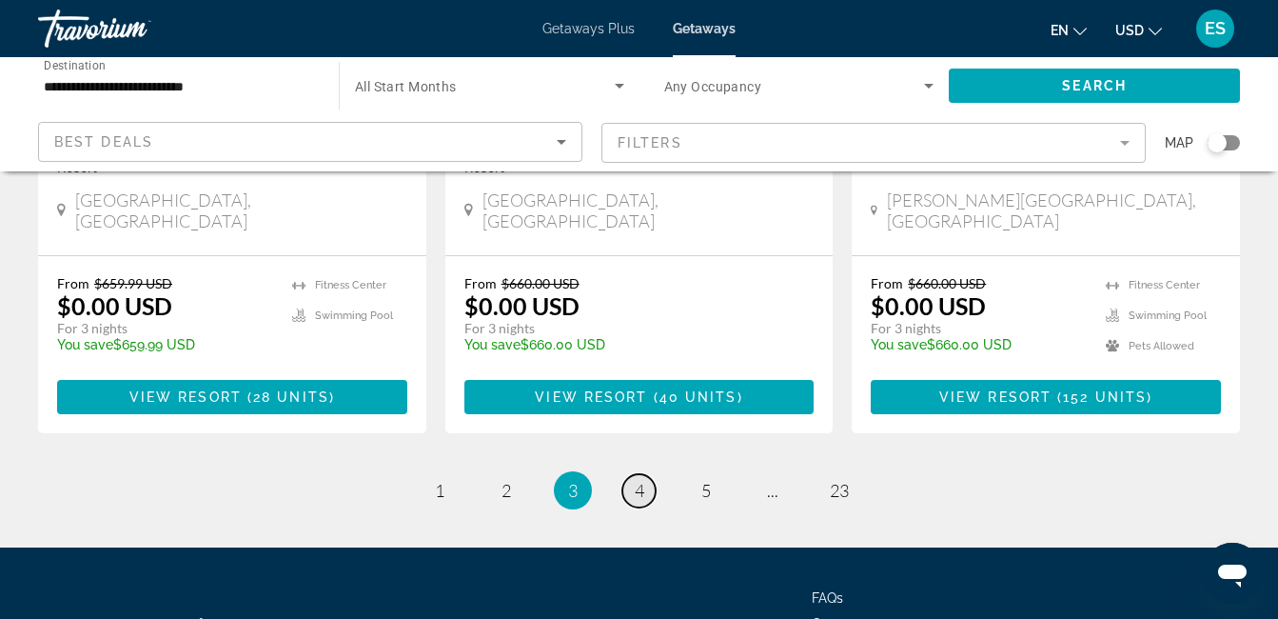
click at [636, 480] on span "4" at bounding box center [640, 490] width 10 height 21
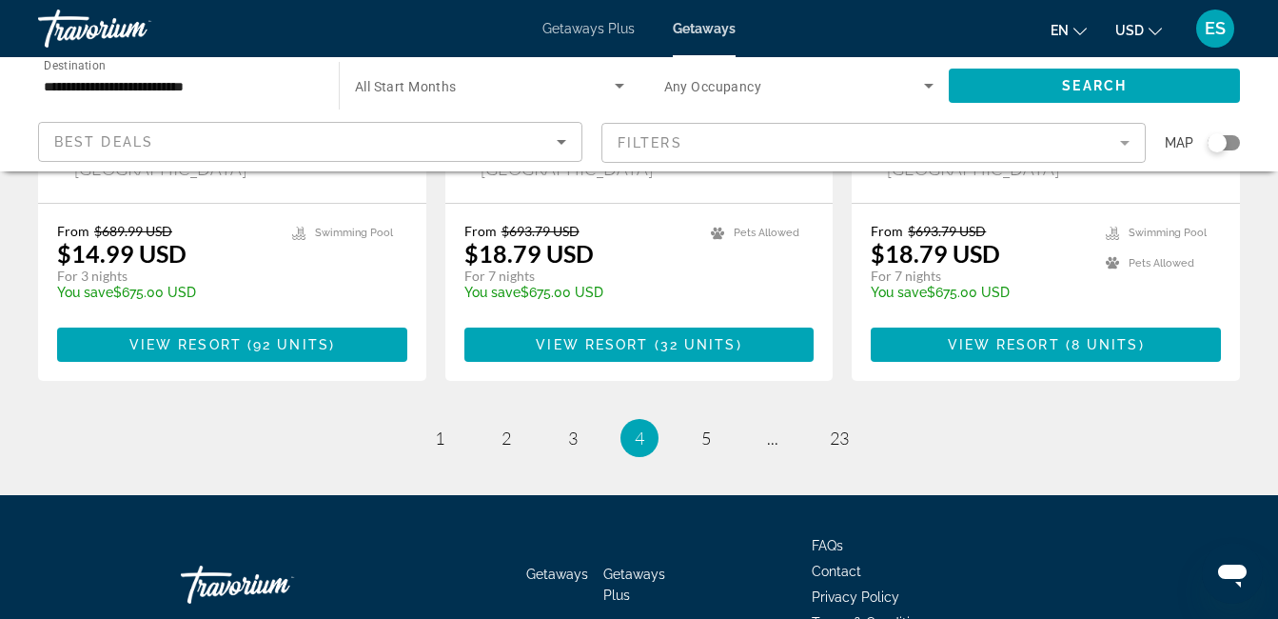
scroll to position [2575, 0]
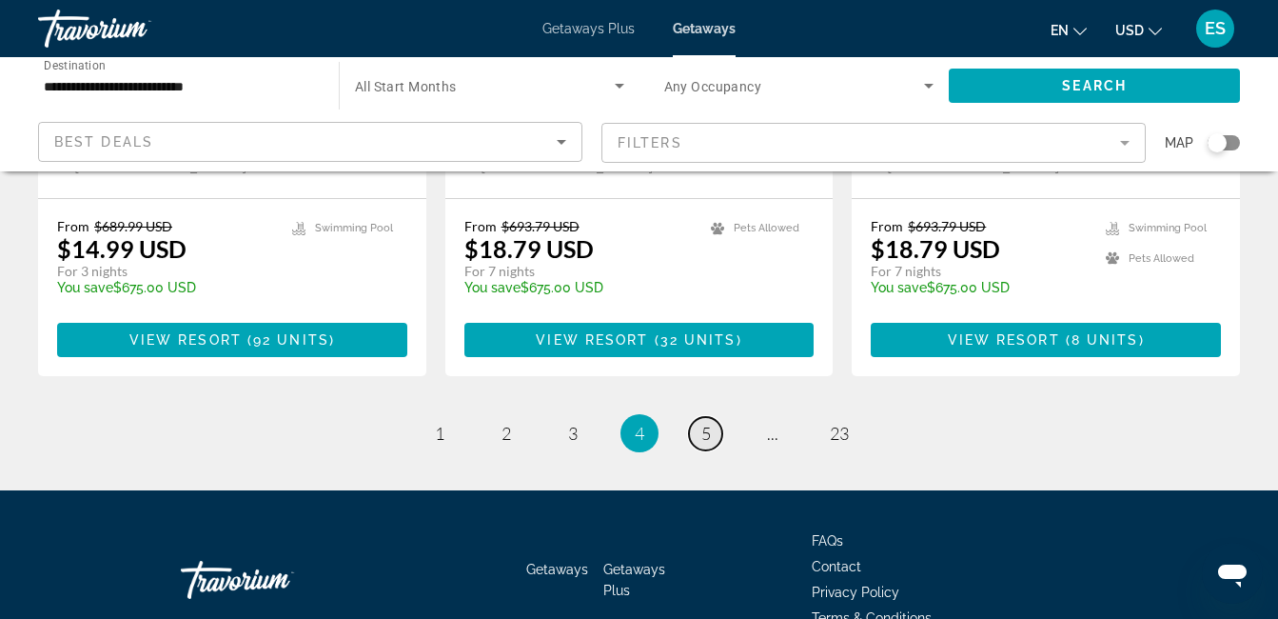
click at [704, 423] on span "5" at bounding box center [707, 433] width 10 height 21
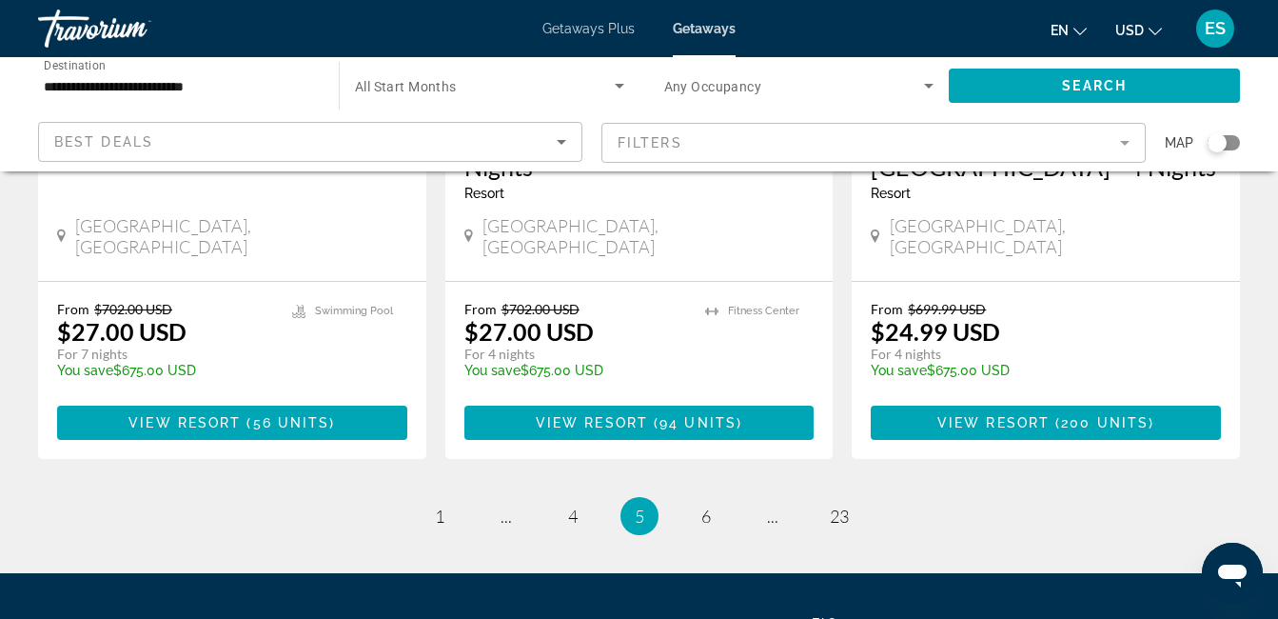
scroll to position [2551, 0]
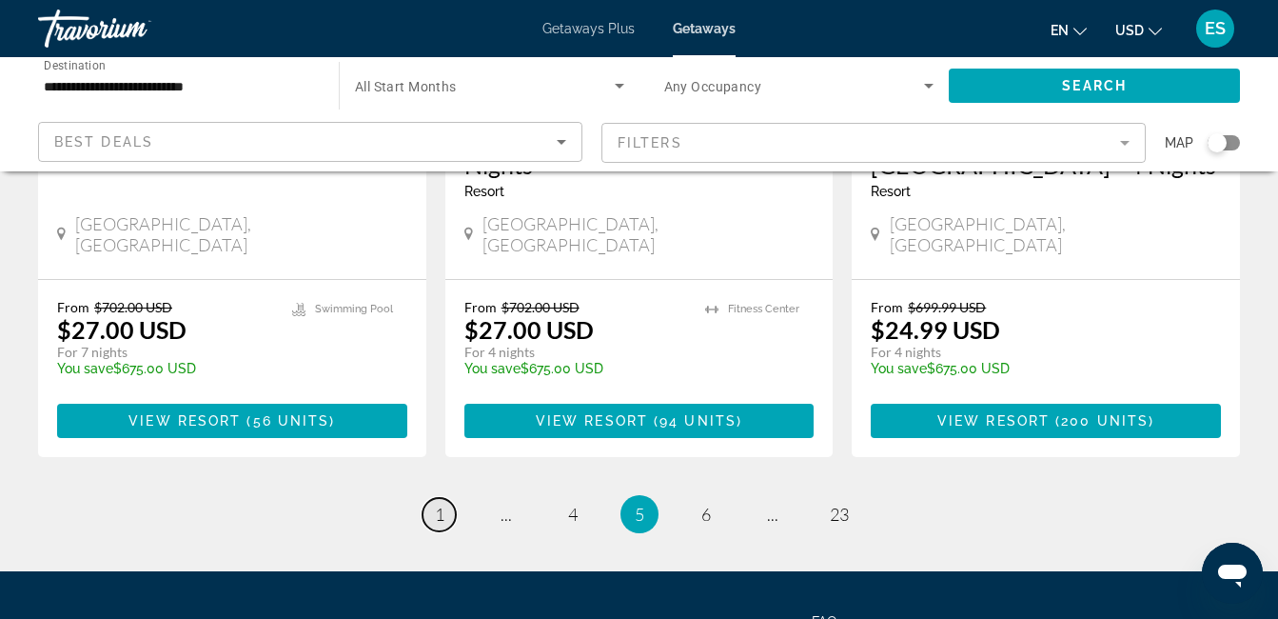
click at [439, 504] on span "1" at bounding box center [440, 514] width 10 height 21
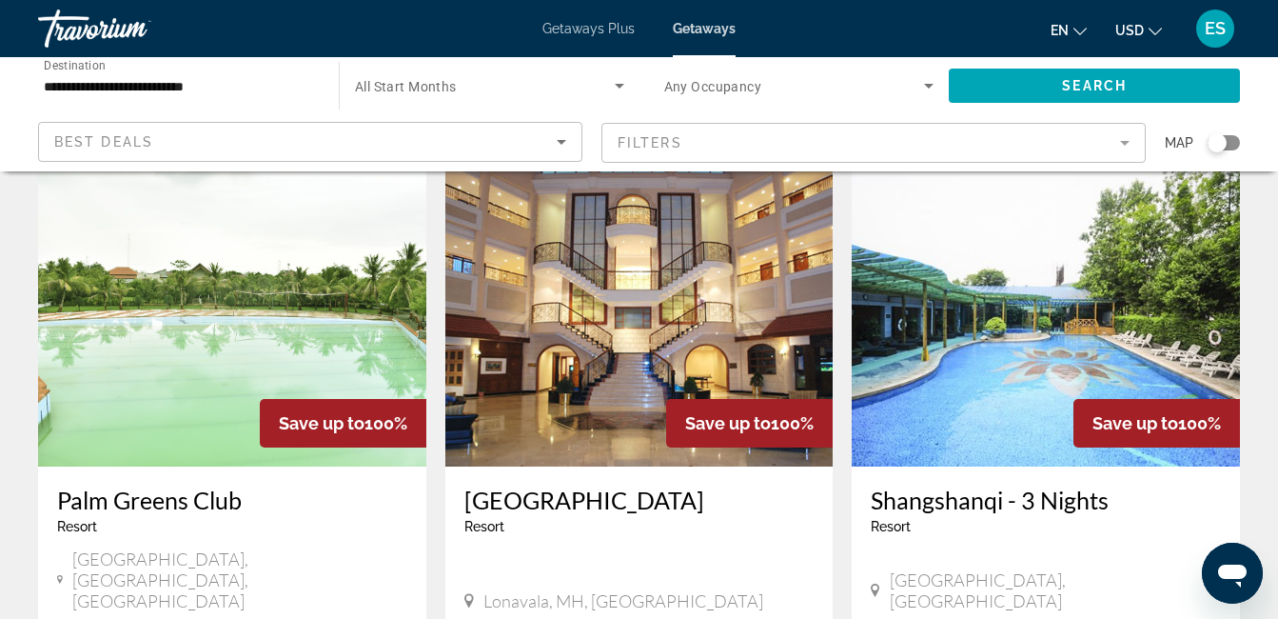
scroll to position [114, 0]
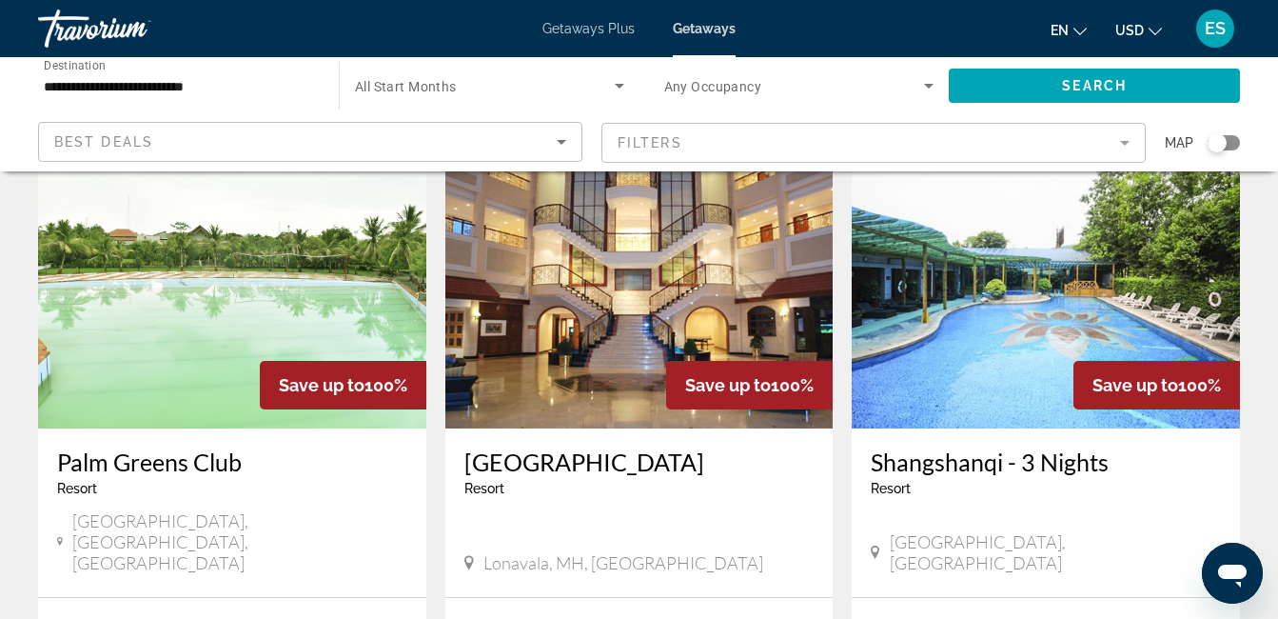
click at [1023, 292] on img "Main content" at bounding box center [1046, 276] width 388 height 305
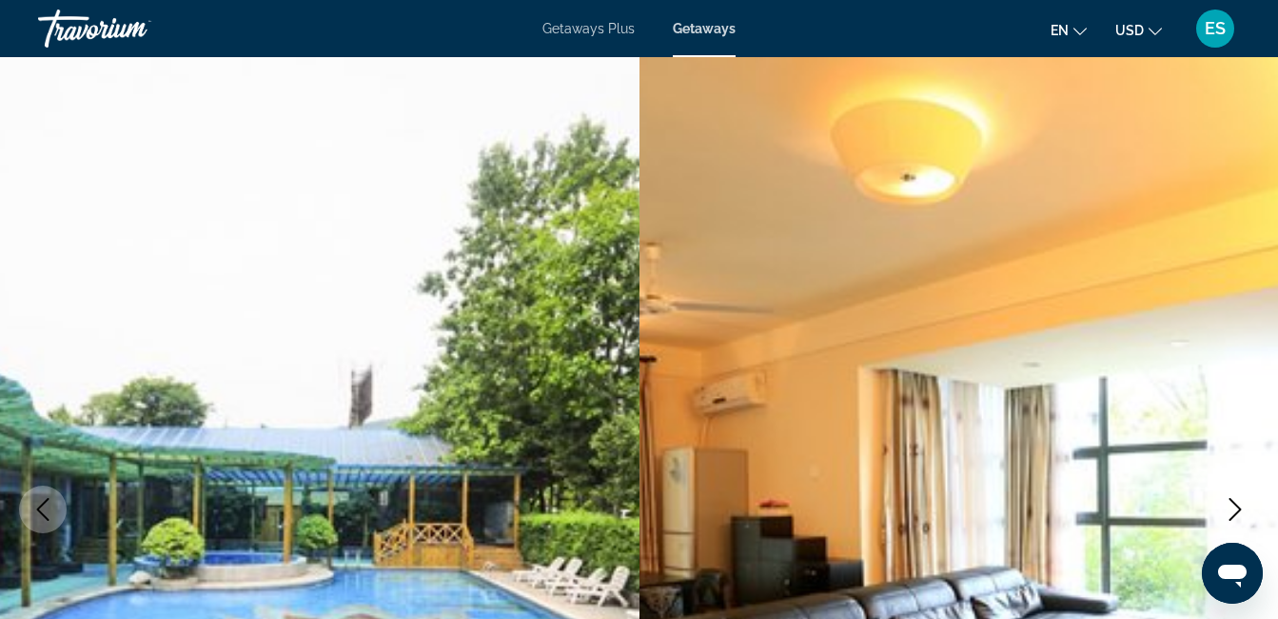
click at [1243, 503] on icon "Next image" at bounding box center [1235, 509] width 23 height 23
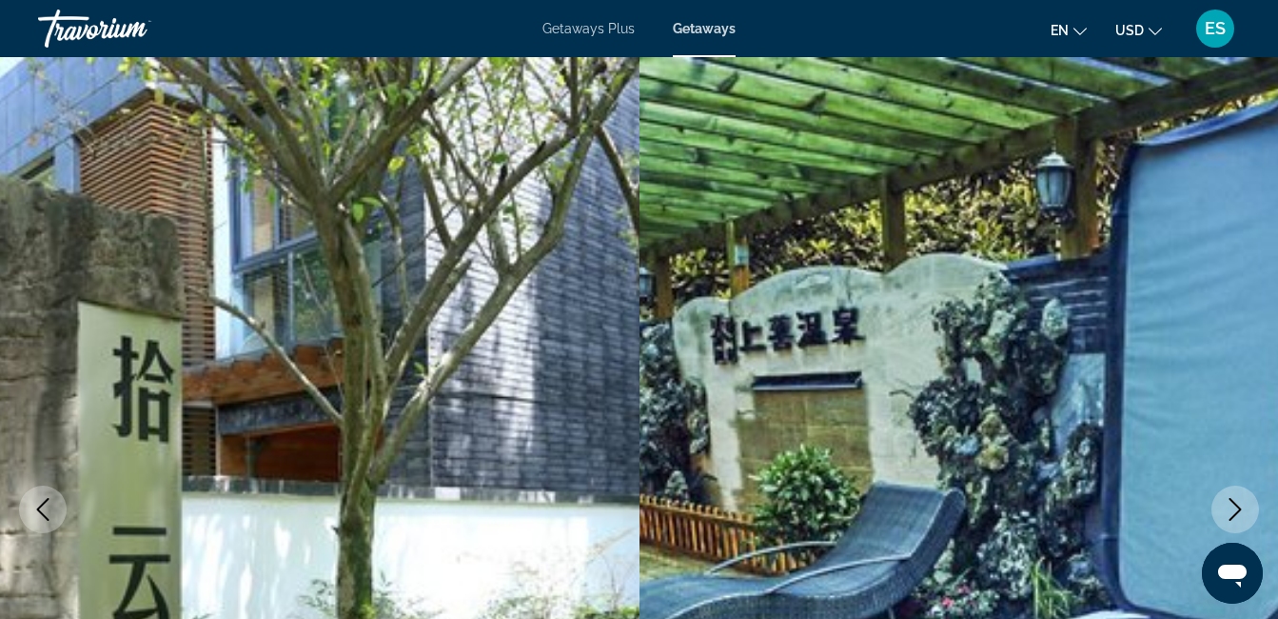
click at [1243, 503] on icon "Next image" at bounding box center [1235, 509] width 23 height 23
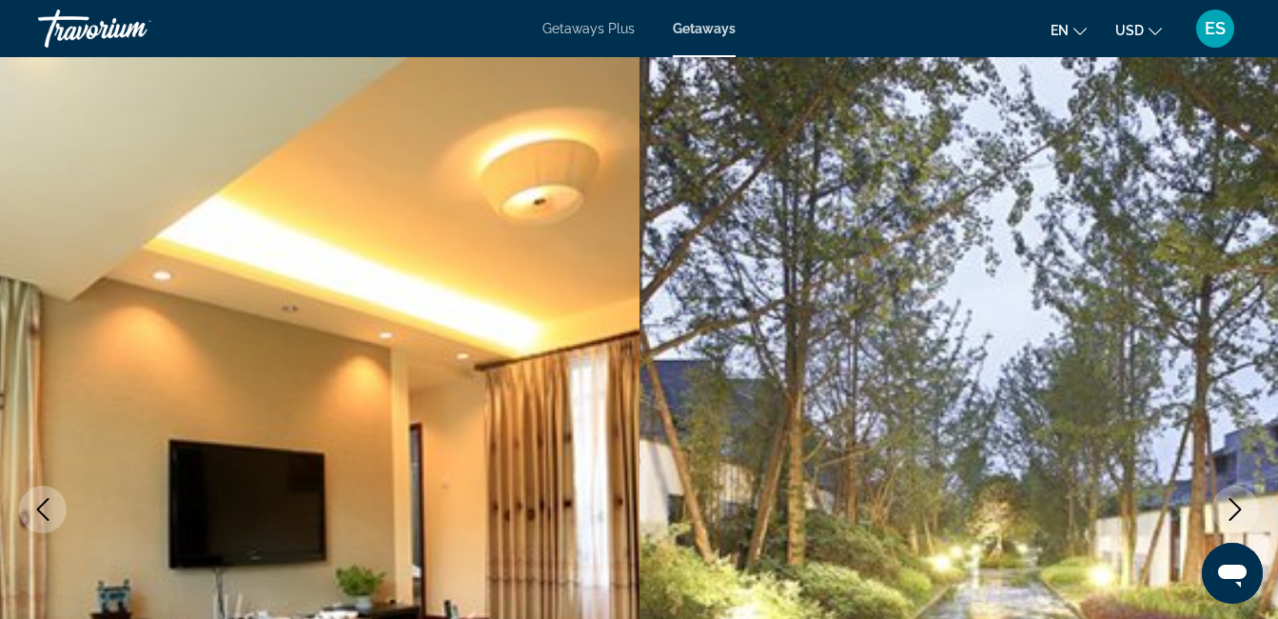
click at [1243, 503] on icon "Next image" at bounding box center [1235, 509] width 23 height 23
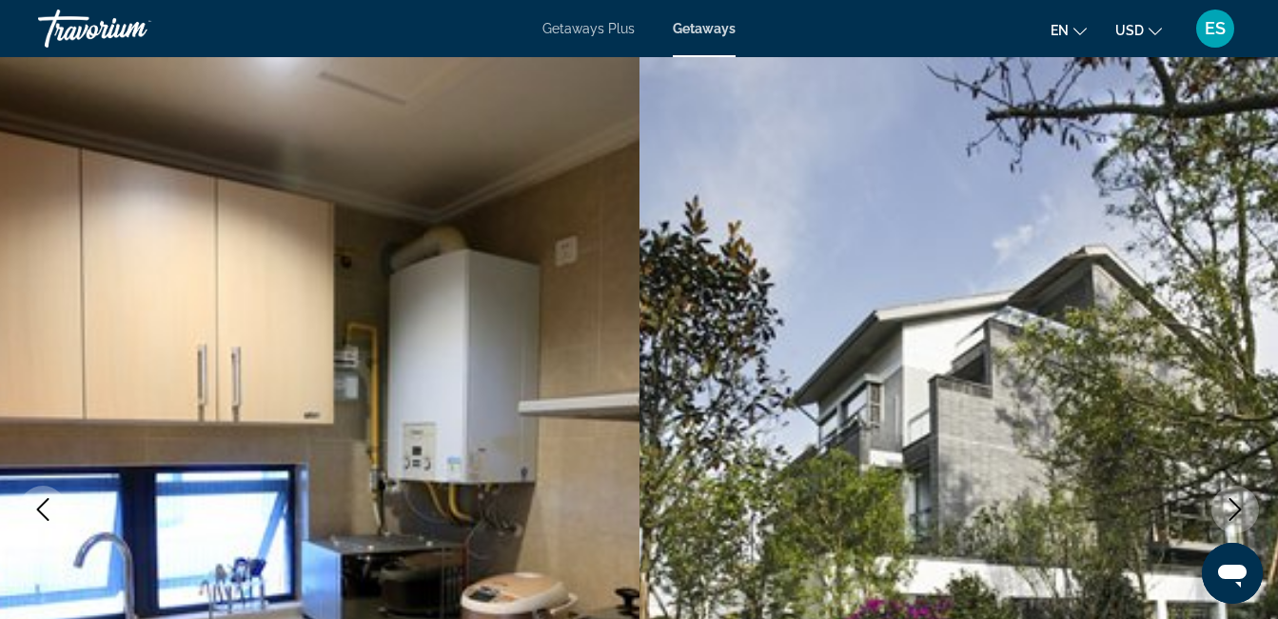
click at [1243, 503] on icon "Next image" at bounding box center [1235, 509] width 23 height 23
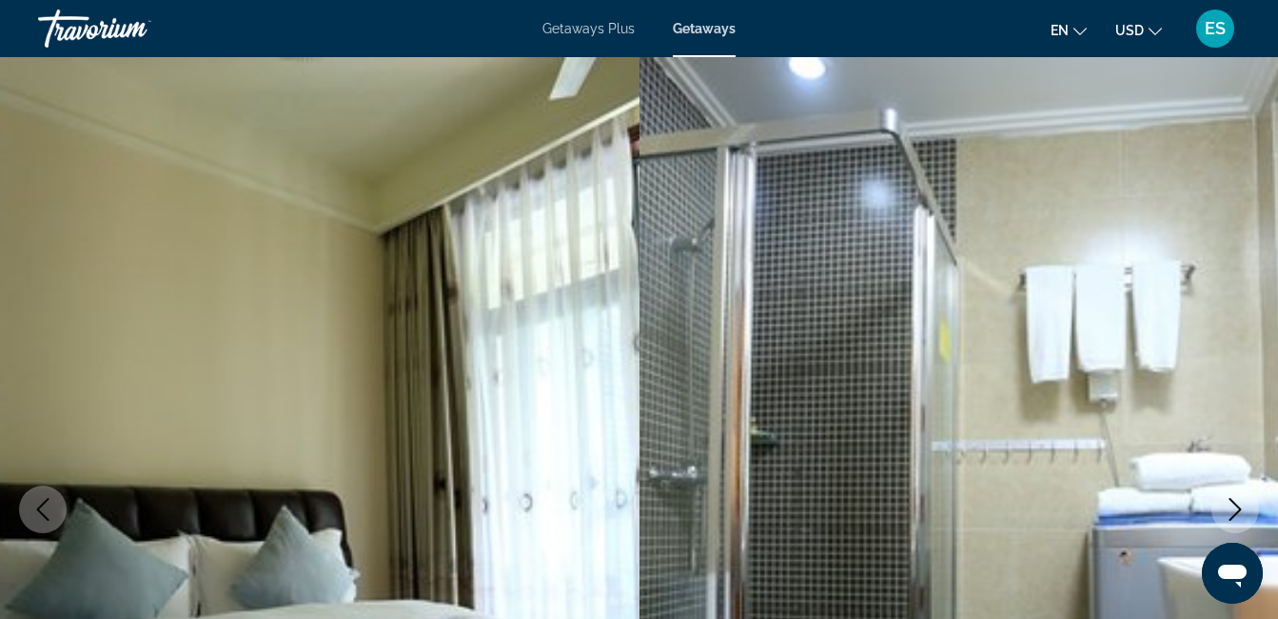
click at [1243, 503] on icon "Next image" at bounding box center [1235, 509] width 23 height 23
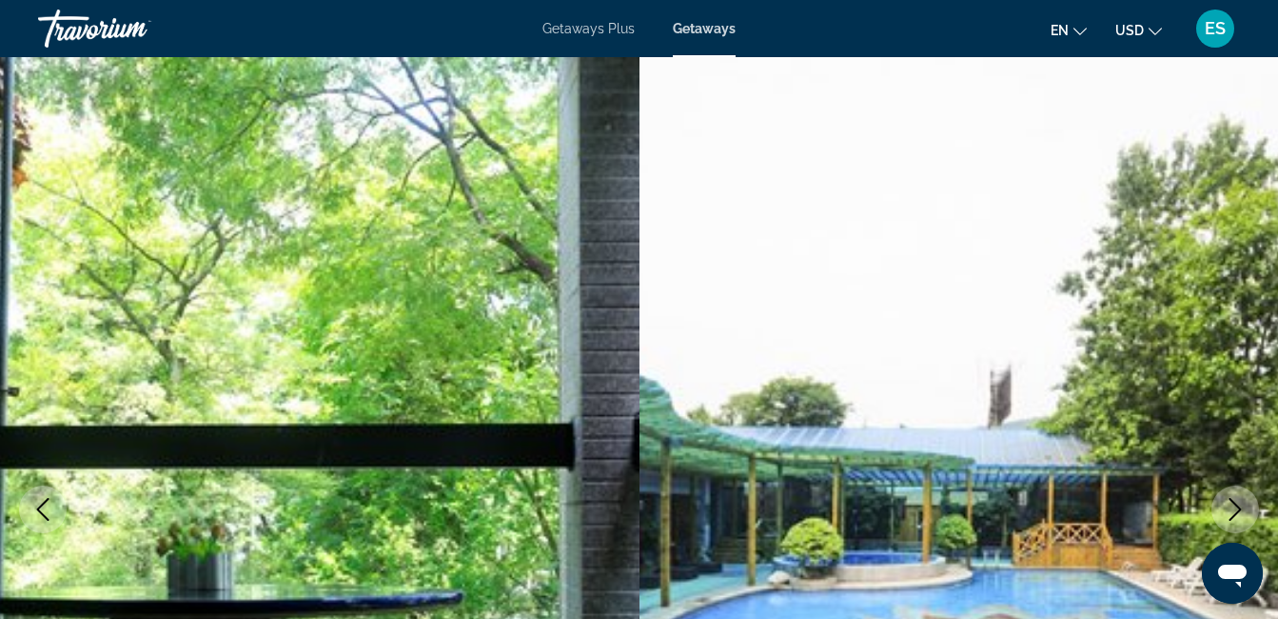
click at [1243, 503] on icon "Next image" at bounding box center [1235, 509] width 23 height 23
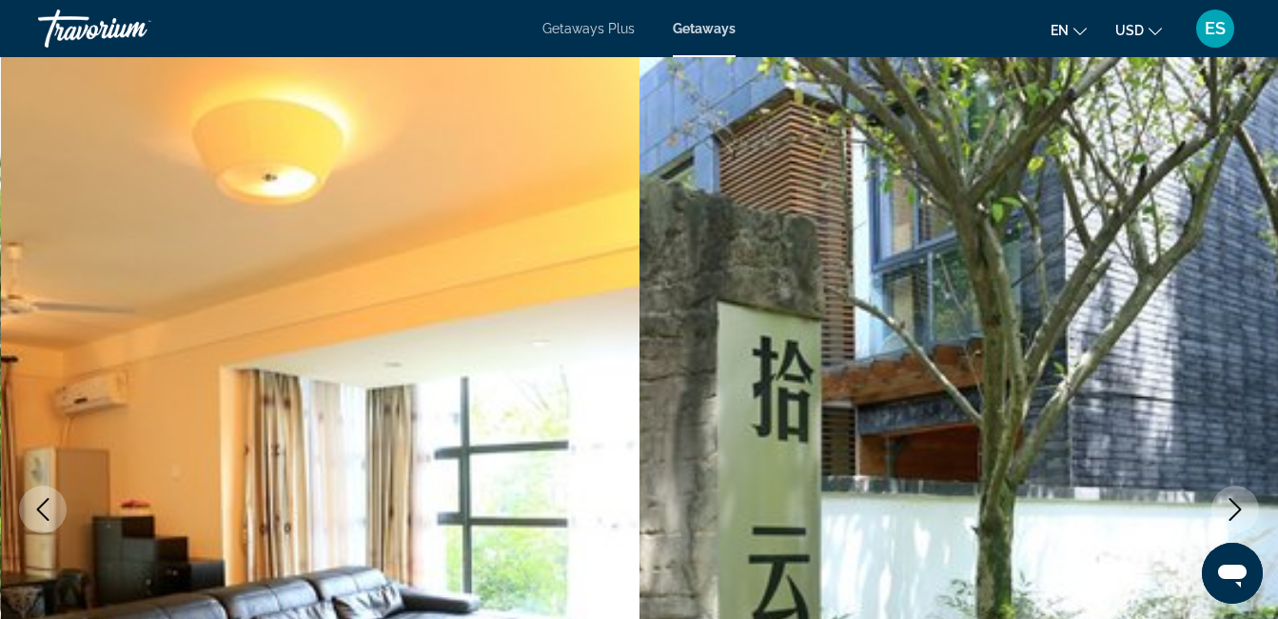
click at [1243, 503] on icon "Next image" at bounding box center [1235, 509] width 23 height 23
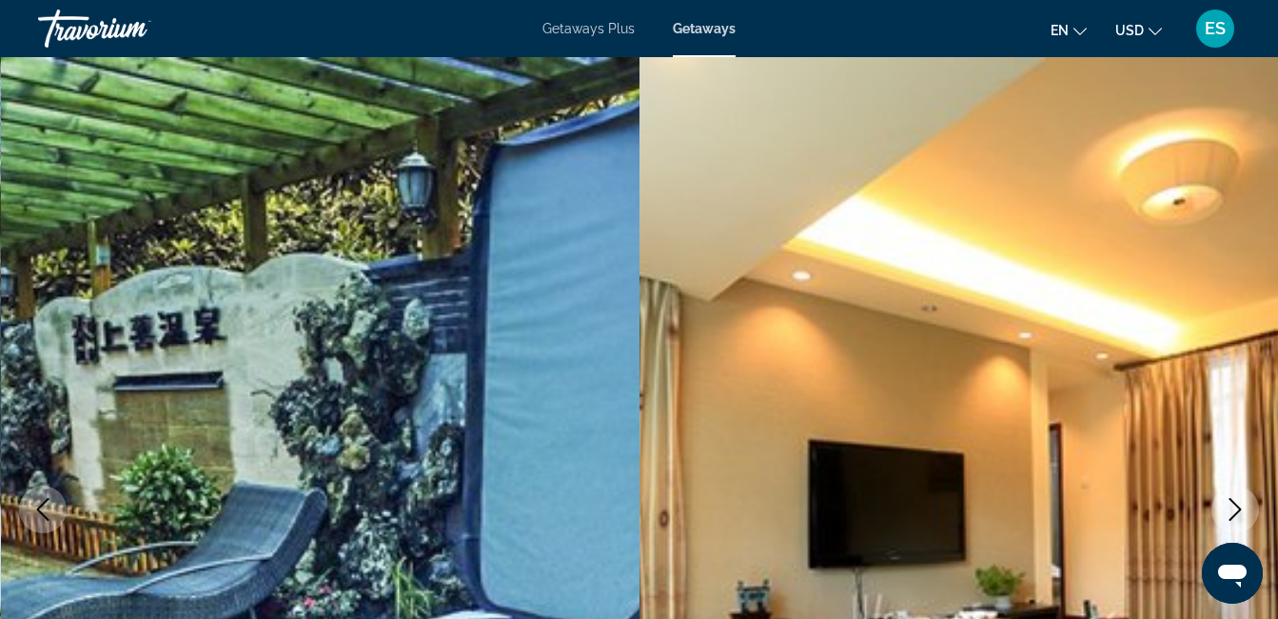
click at [1243, 503] on icon "Next image" at bounding box center [1235, 509] width 23 height 23
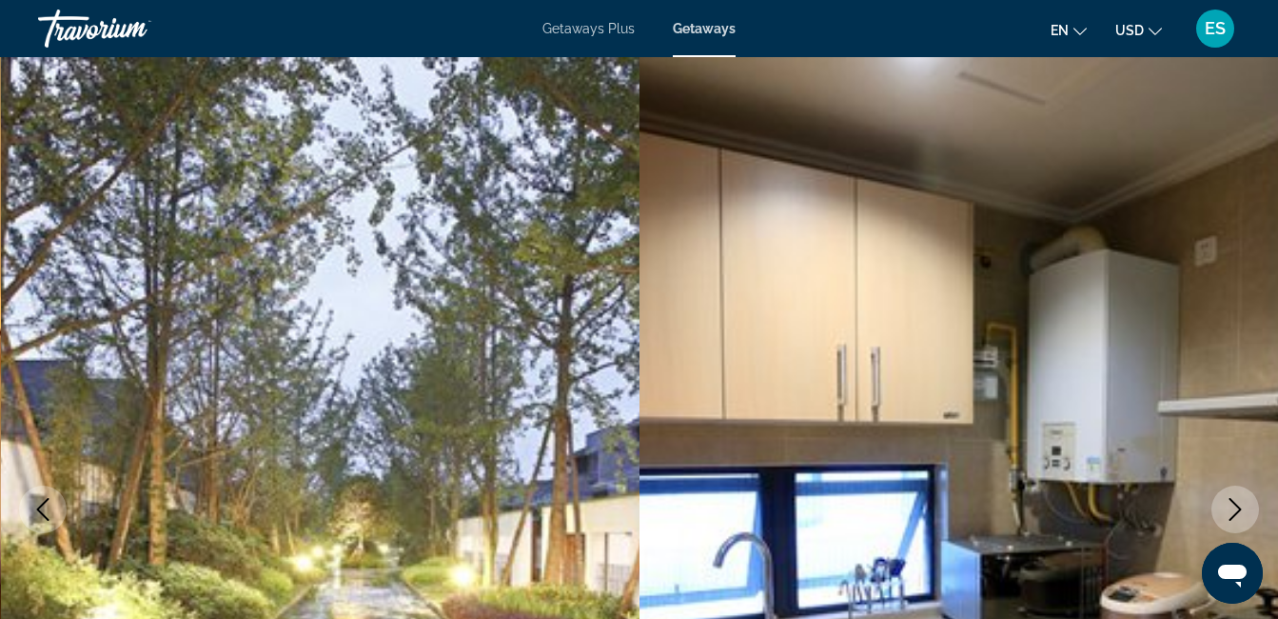
click at [1243, 503] on icon "Next image" at bounding box center [1235, 509] width 23 height 23
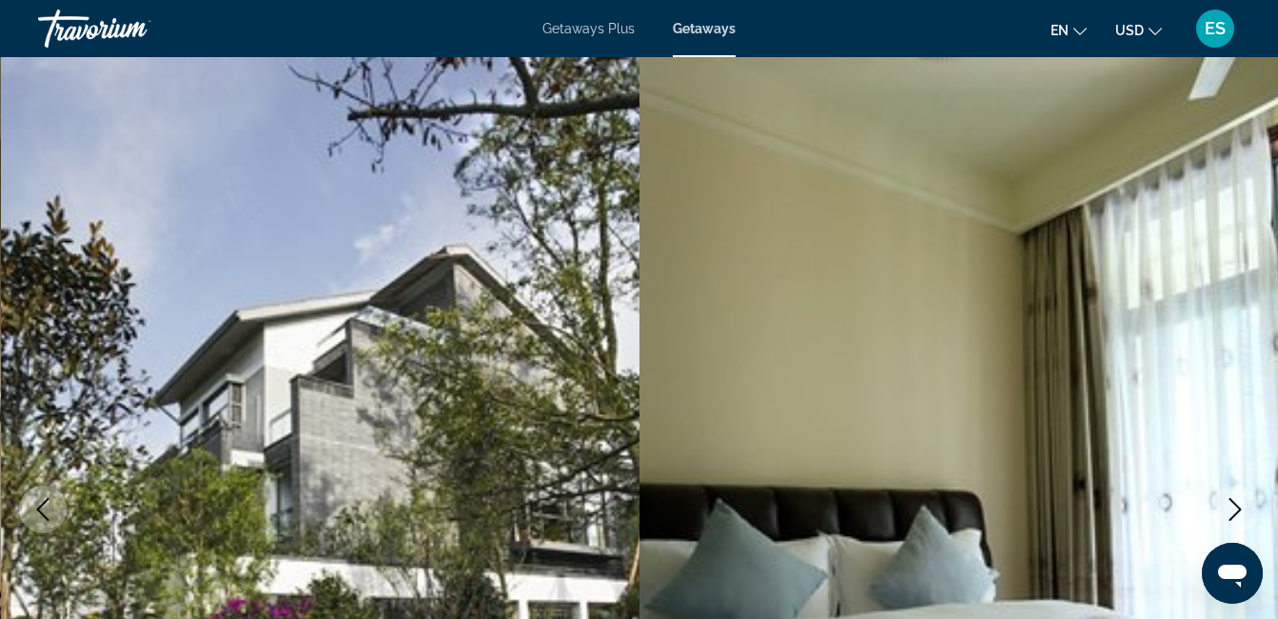
click at [1243, 503] on icon "Next image" at bounding box center [1235, 509] width 23 height 23
